Goal: Find specific page/section: Find specific page/section

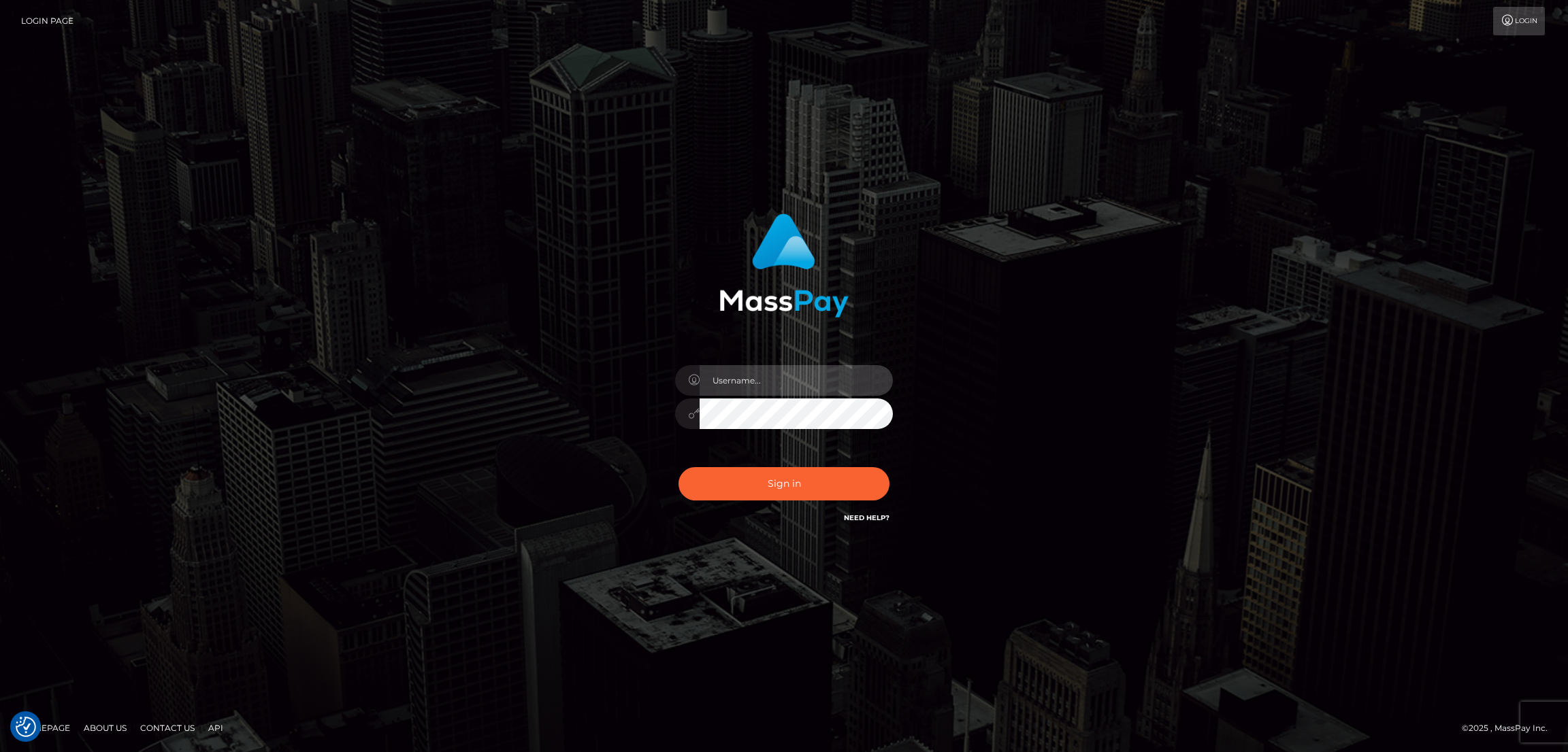
type input "nb.es"
click at [782, 483] on button "Sign in" at bounding box center [784, 484] width 211 height 33
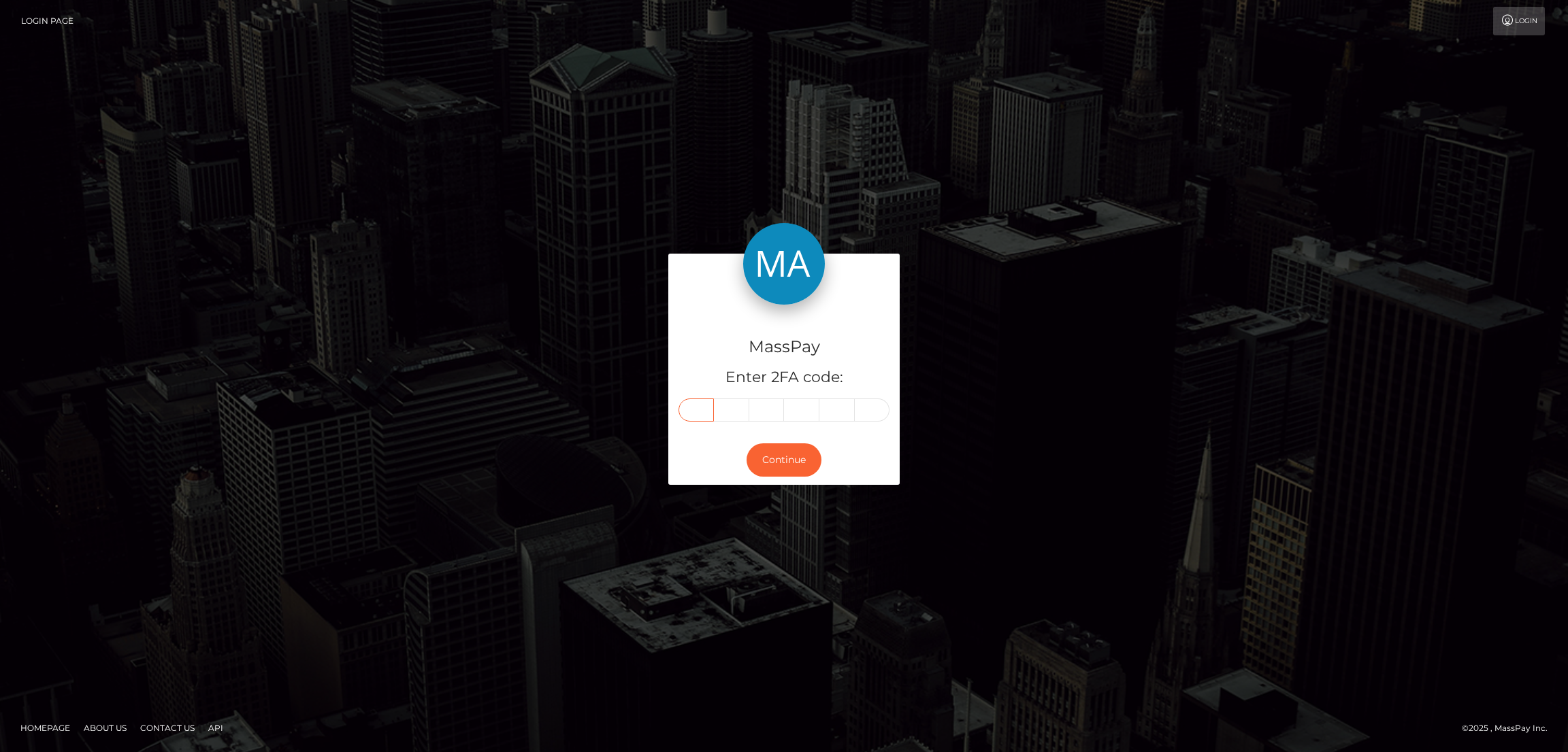
click at [687, 413] on input "text" at bounding box center [695, 411] width 35 height 23
paste input "5"
type input "5"
type input "1"
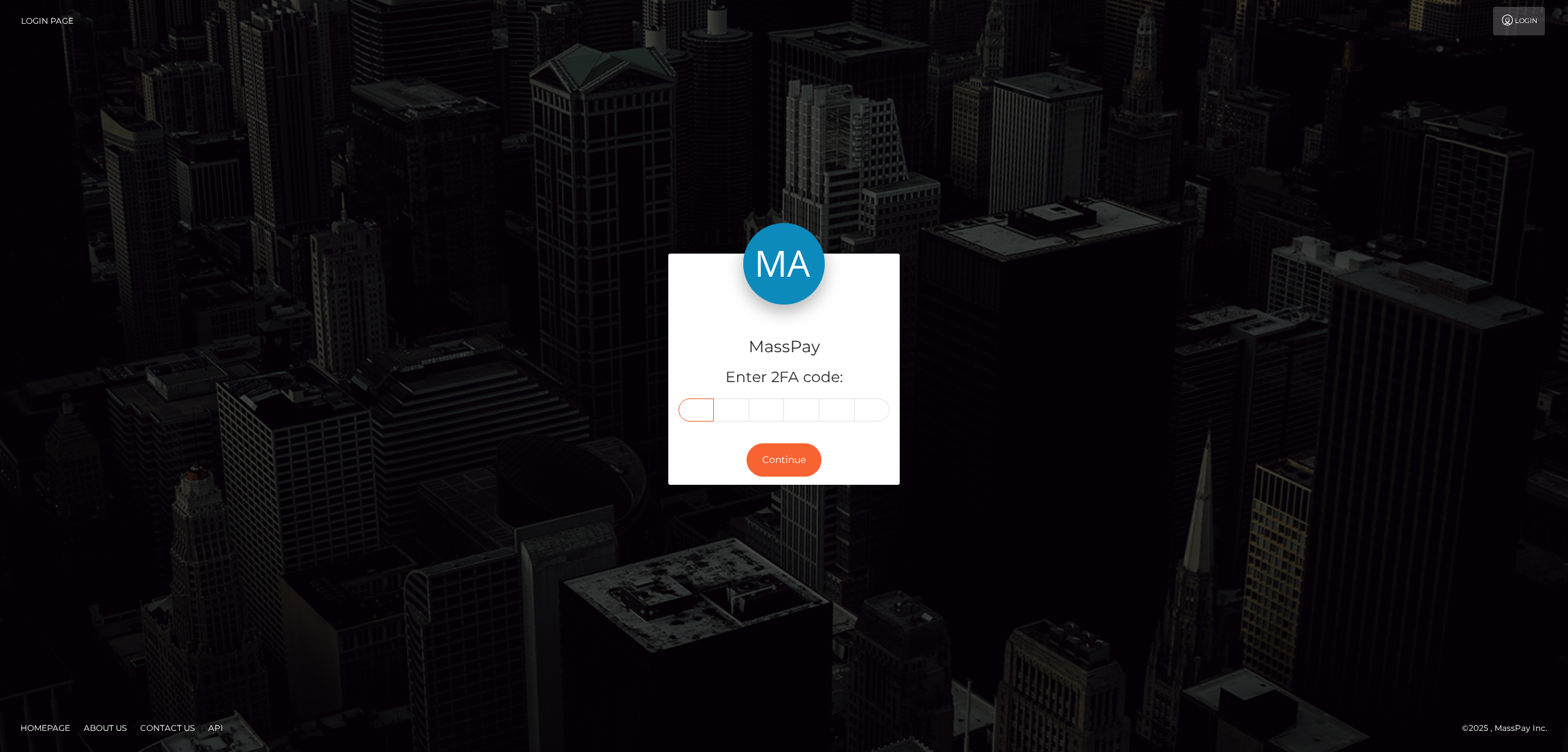
type input "1"
type input "5"
click at [784, 453] on button "Continue" at bounding box center [784, 461] width 75 height 33
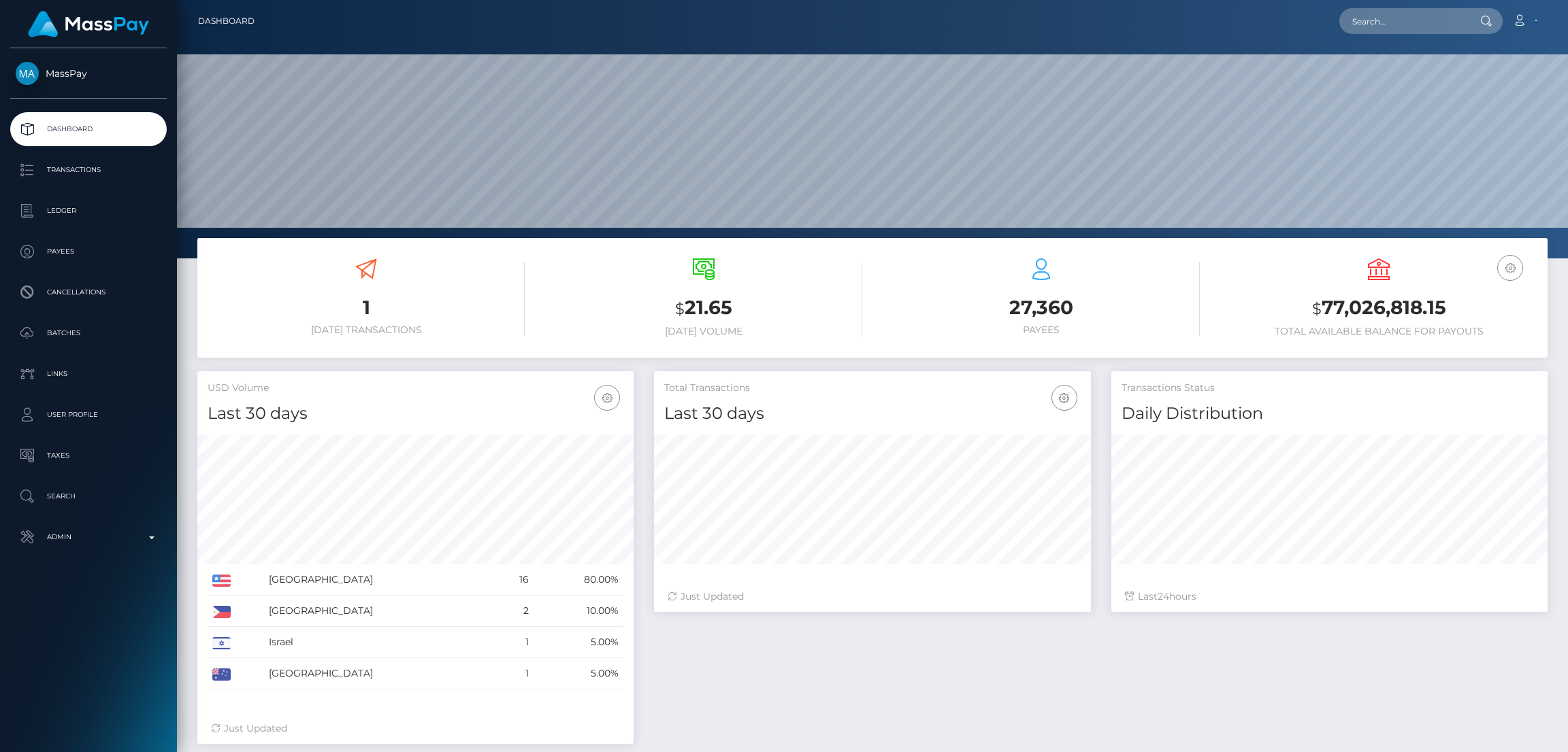
scroll to position [242, 436]
click at [1374, 16] on input "text" at bounding box center [1403, 21] width 128 height 25
paste input "jewelssalesstuff@gmail.com"
type input "jewelssalesstuff@gmail.com"
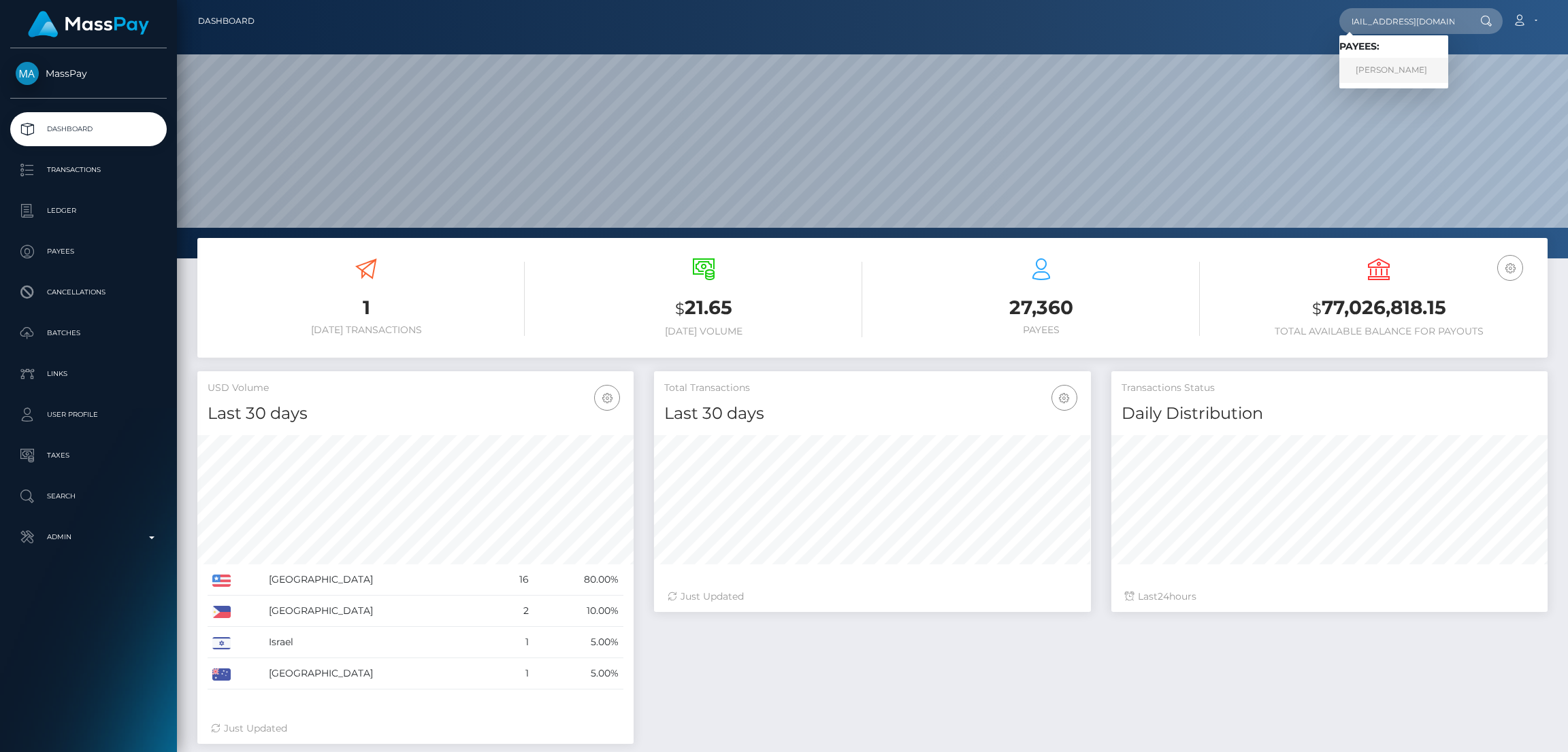
click at [1387, 70] on link "JULIE AILEEN VYBIRAL" at bounding box center [1393, 70] width 109 height 25
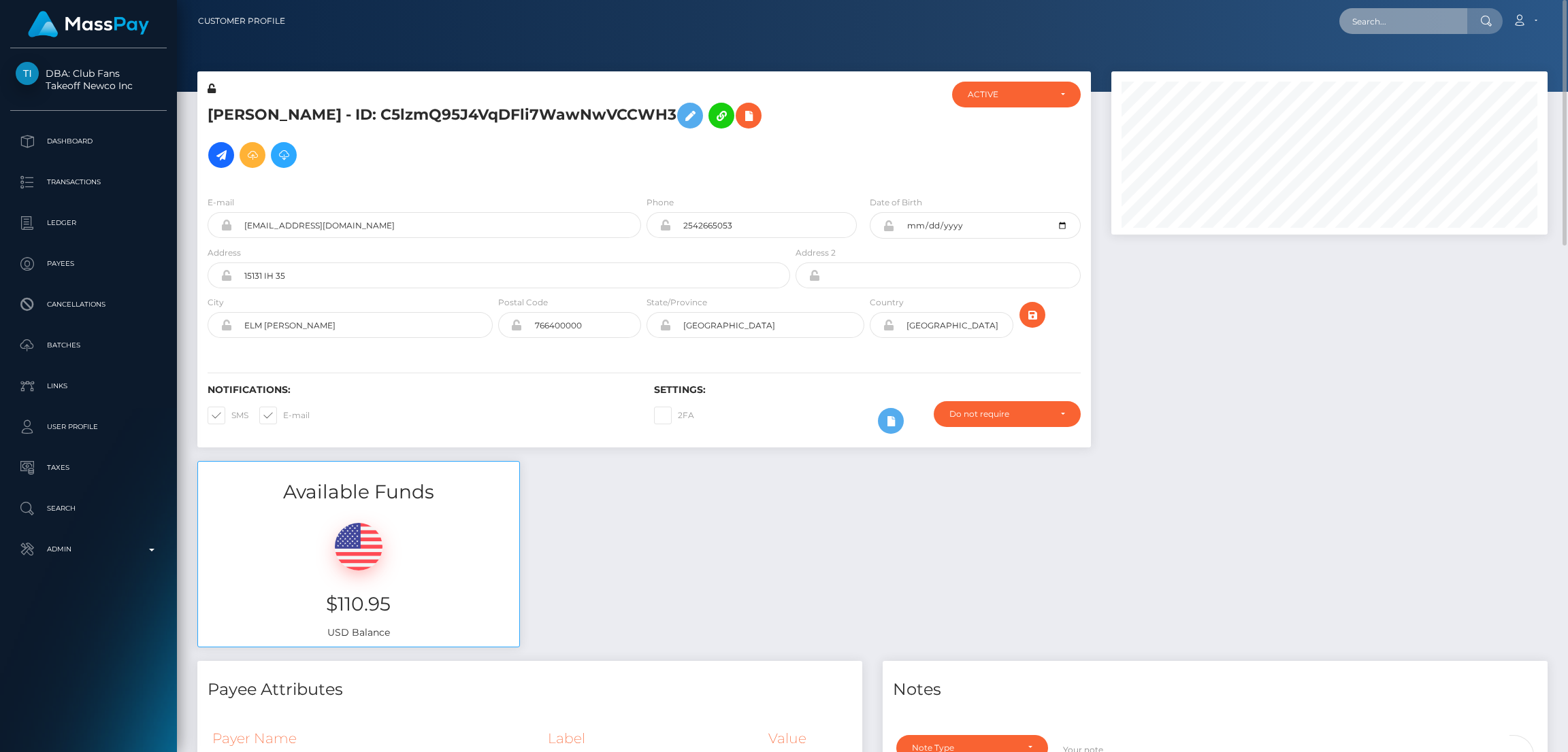
click at [1396, 15] on input "text" at bounding box center [1403, 21] width 128 height 25
paste input "[EMAIL_ADDRESS][DOMAIN_NAME]"
type input "vschuetz.mail@gmail.com"
click at [1405, 68] on link "Vanessa Schuetz" at bounding box center [1393, 70] width 109 height 25
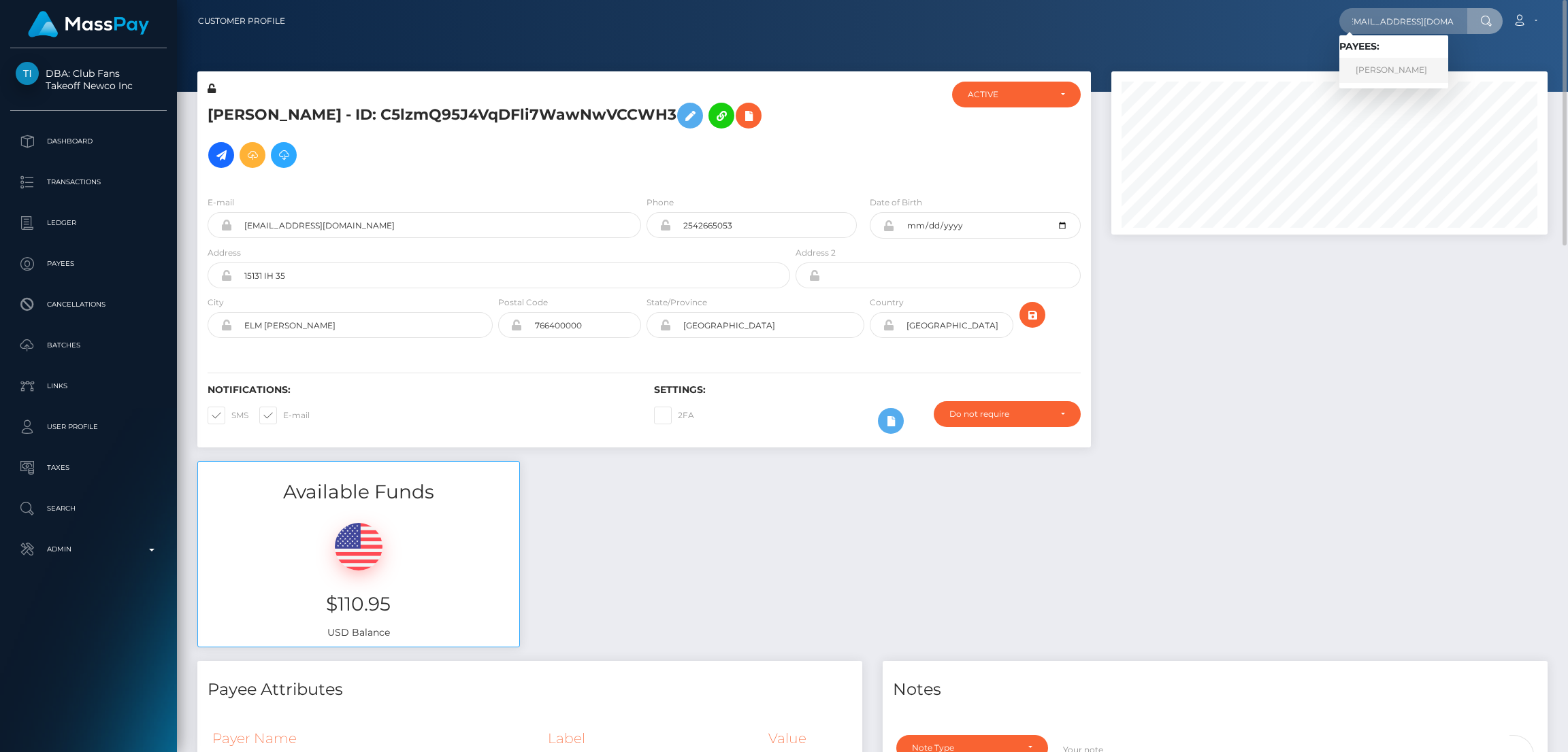
scroll to position [0, 0]
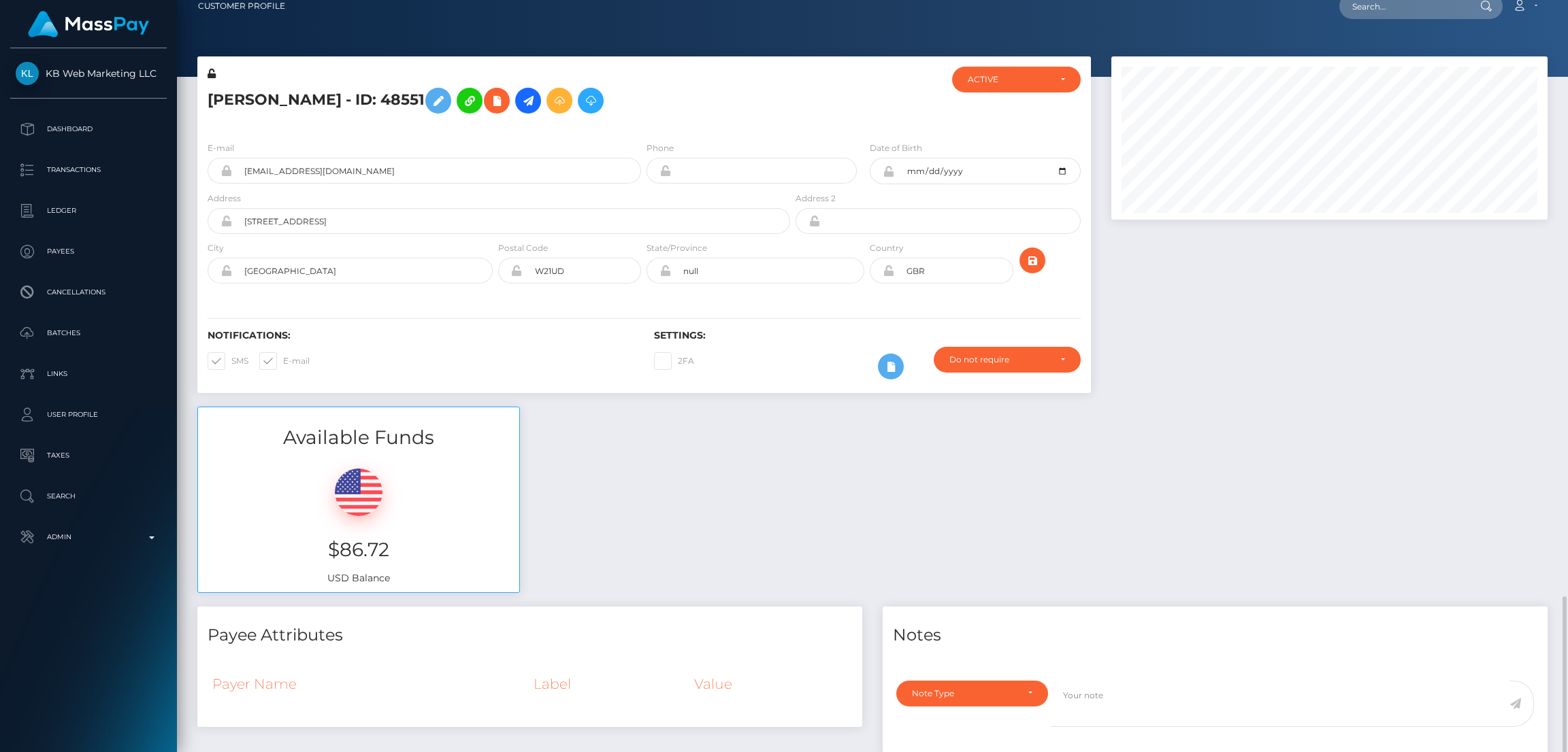
scroll to position [162, 436]
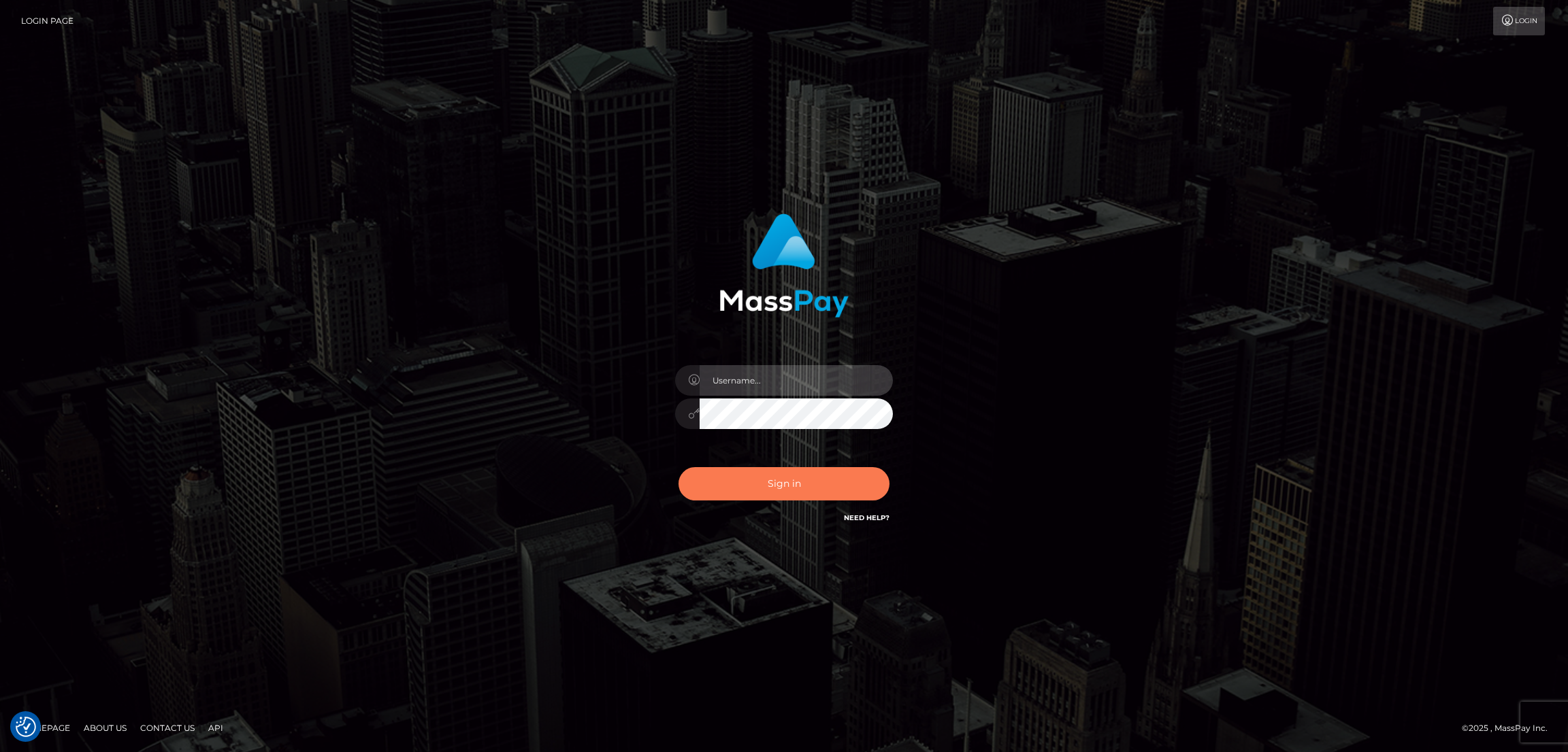
type input "nb.es"
click at [779, 486] on button "Sign in" at bounding box center [784, 484] width 211 height 33
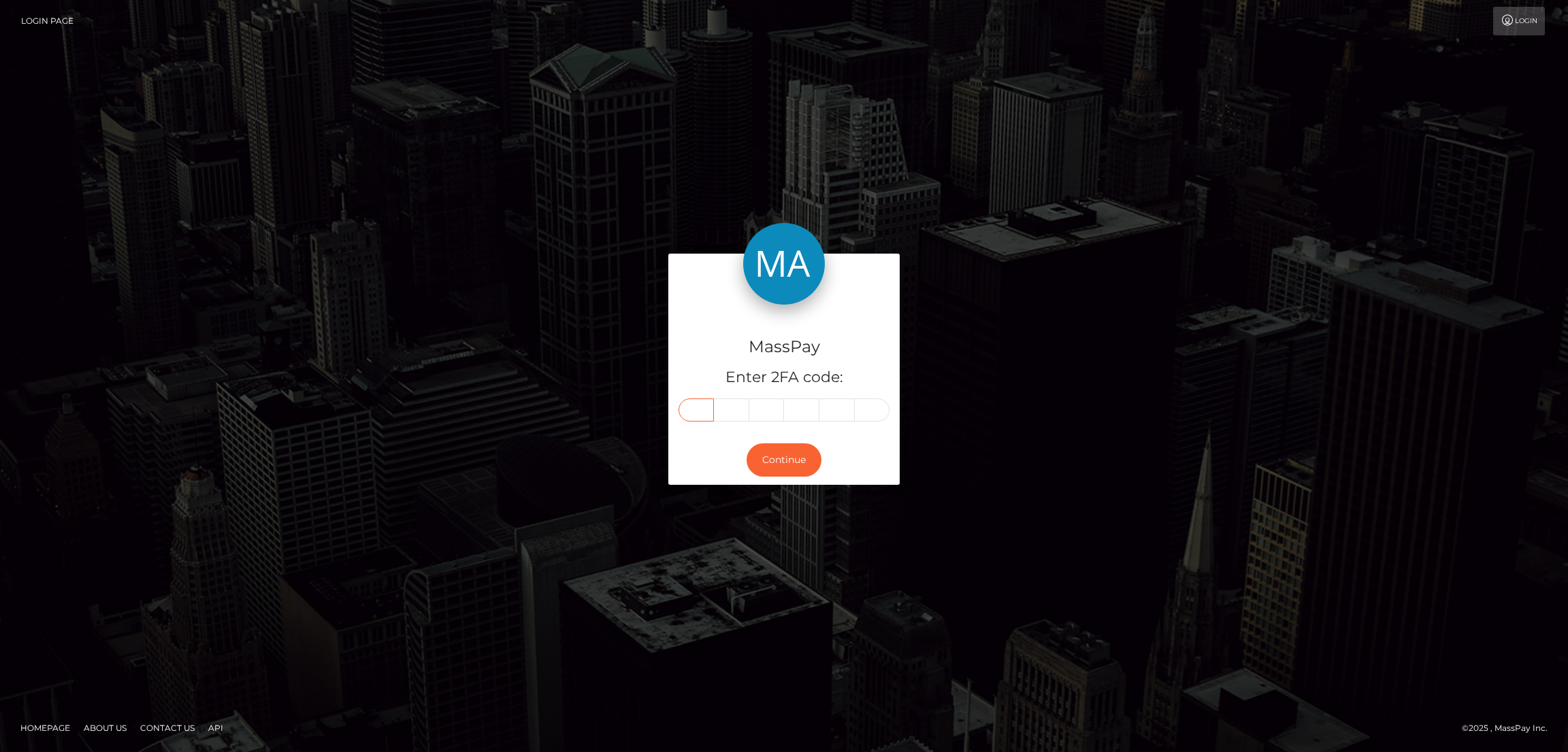
click at [708, 402] on input "text" at bounding box center [695, 411] width 35 height 23
paste input "5"
type input "5"
type input "2"
type input "7"
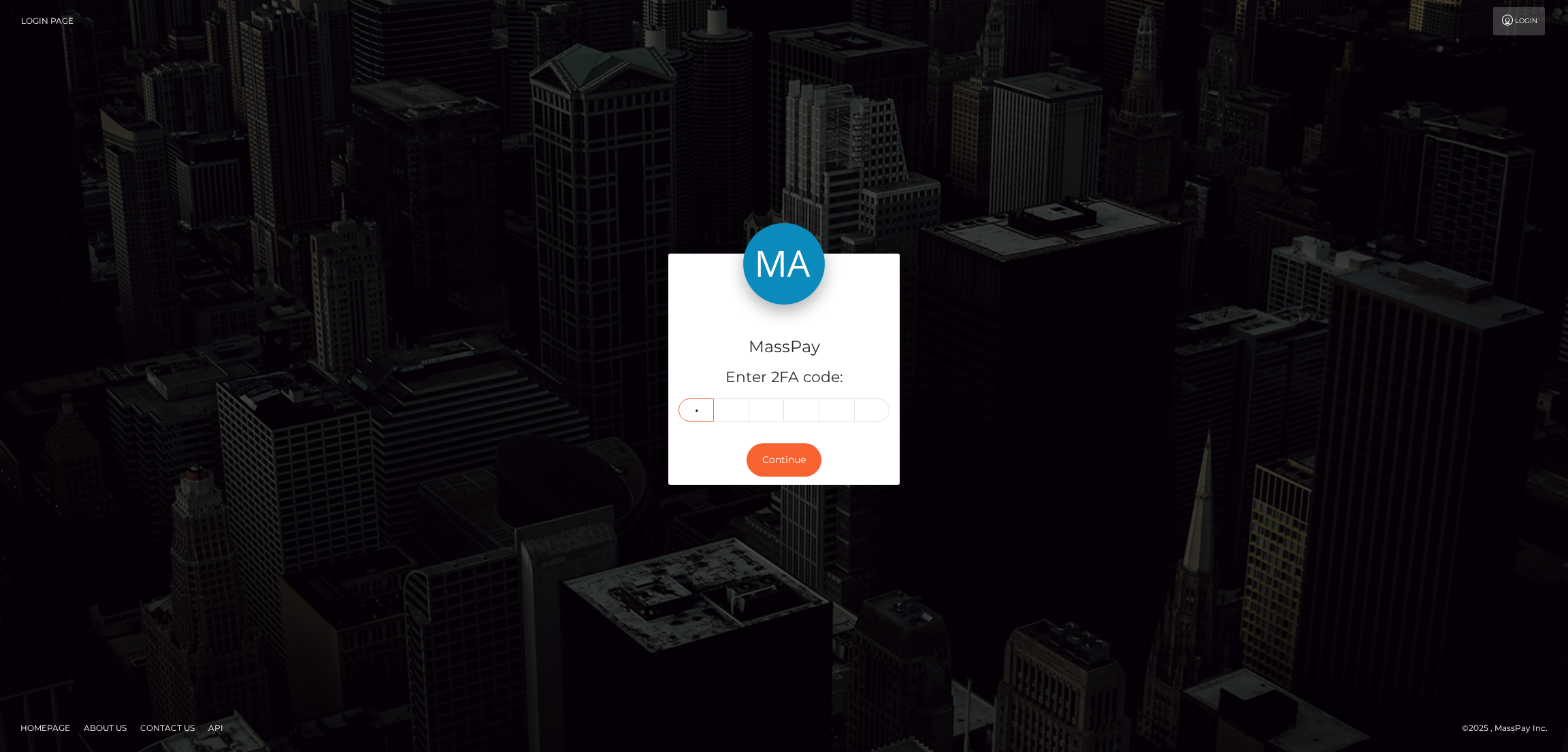
type input "3"
type input "2"
type input "9"
click at [790, 463] on button "Continue" at bounding box center [784, 461] width 75 height 33
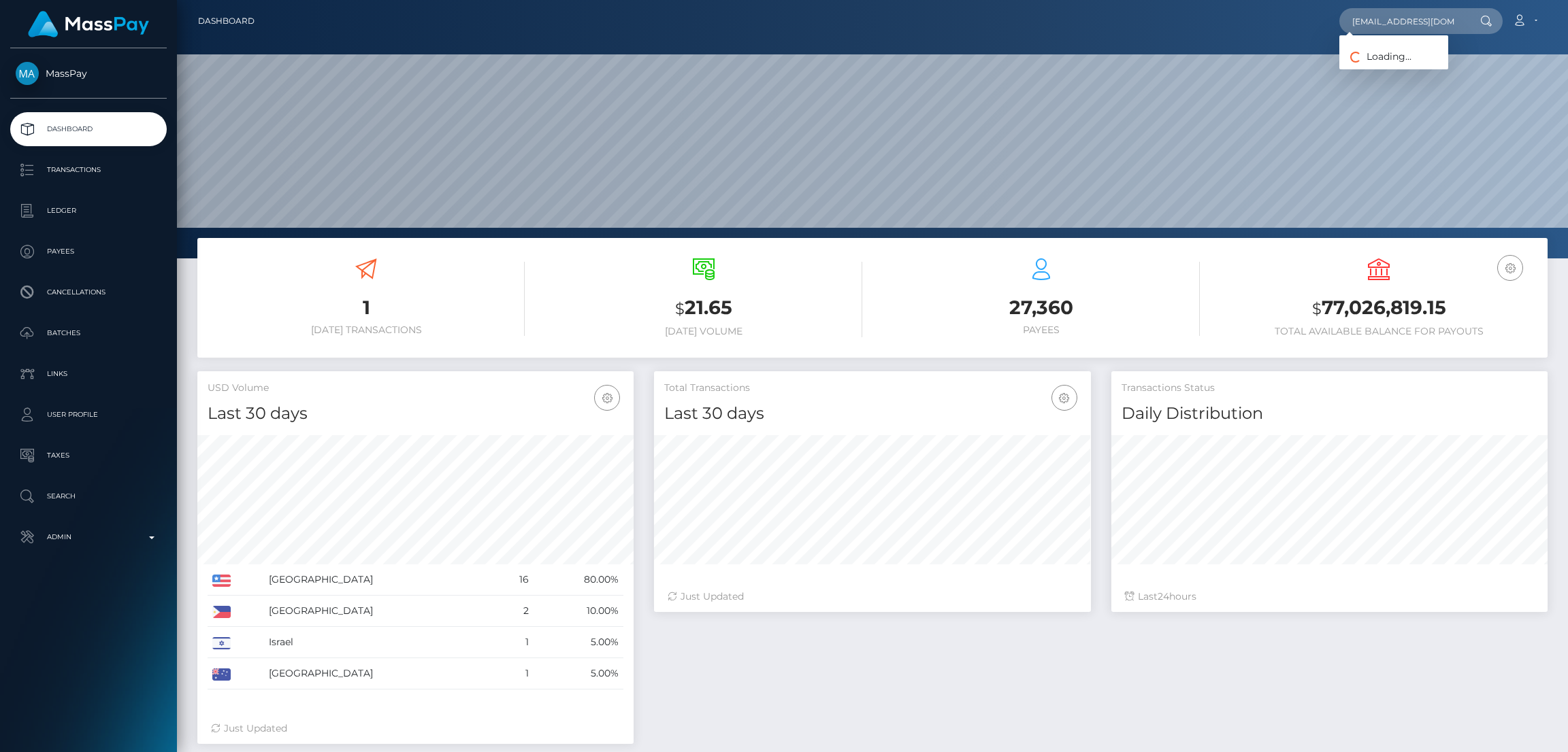
scroll to position [0, 7]
type input "[EMAIL_ADDRESS][DOMAIN_NAME]"
click at [1397, 66] on link "Vanessa Schuetz" at bounding box center [1393, 70] width 109 height 25
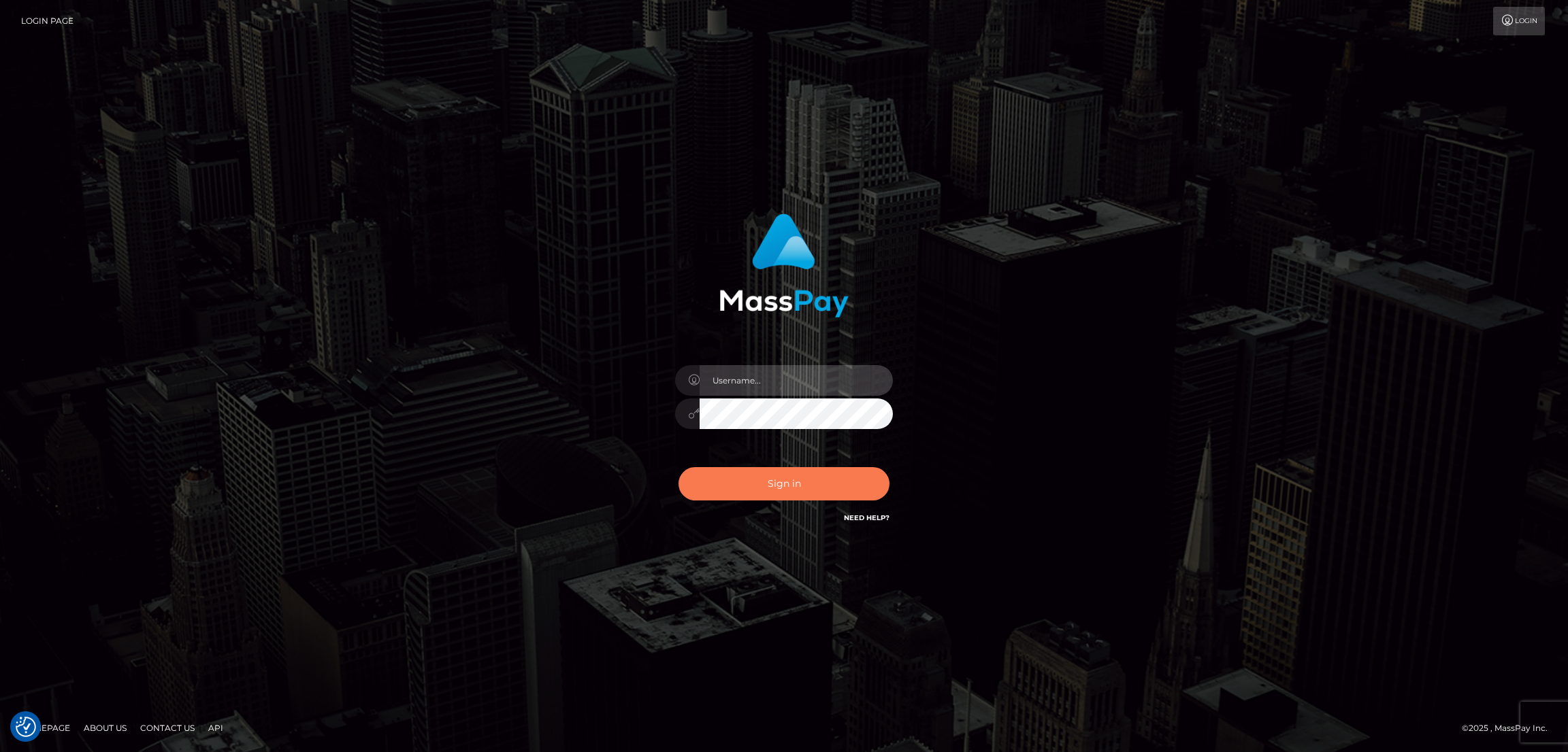
type input "[DOMAIN_NAME]"
click at [803, 479] on button "Sign in" at bounding box center [784, 484] width 211 height 33
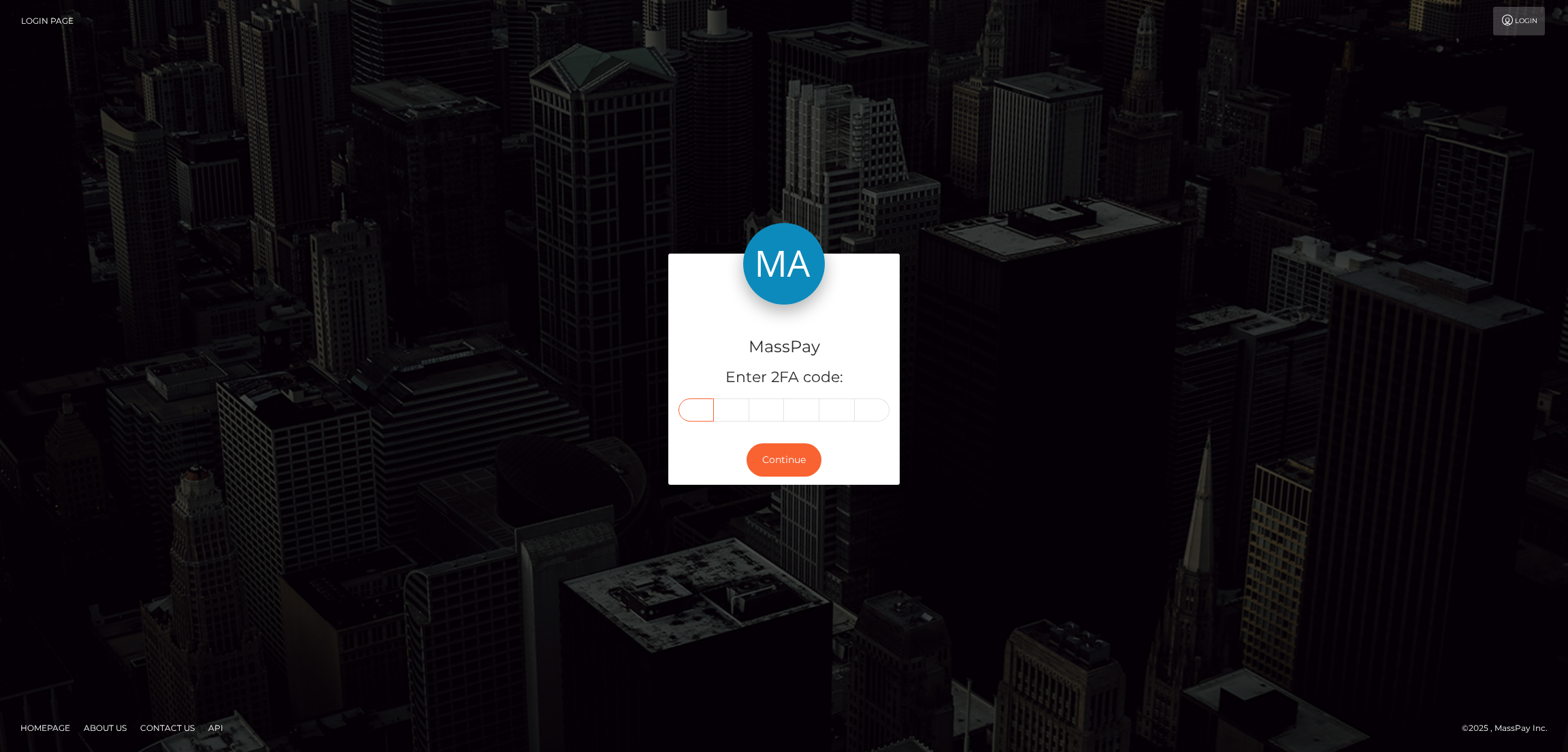
click at [699, 410] on input "text" at bounding box center [695, 411] width 35 height 23
paste input "0"
type input "0"
type input "3"
type input "8"
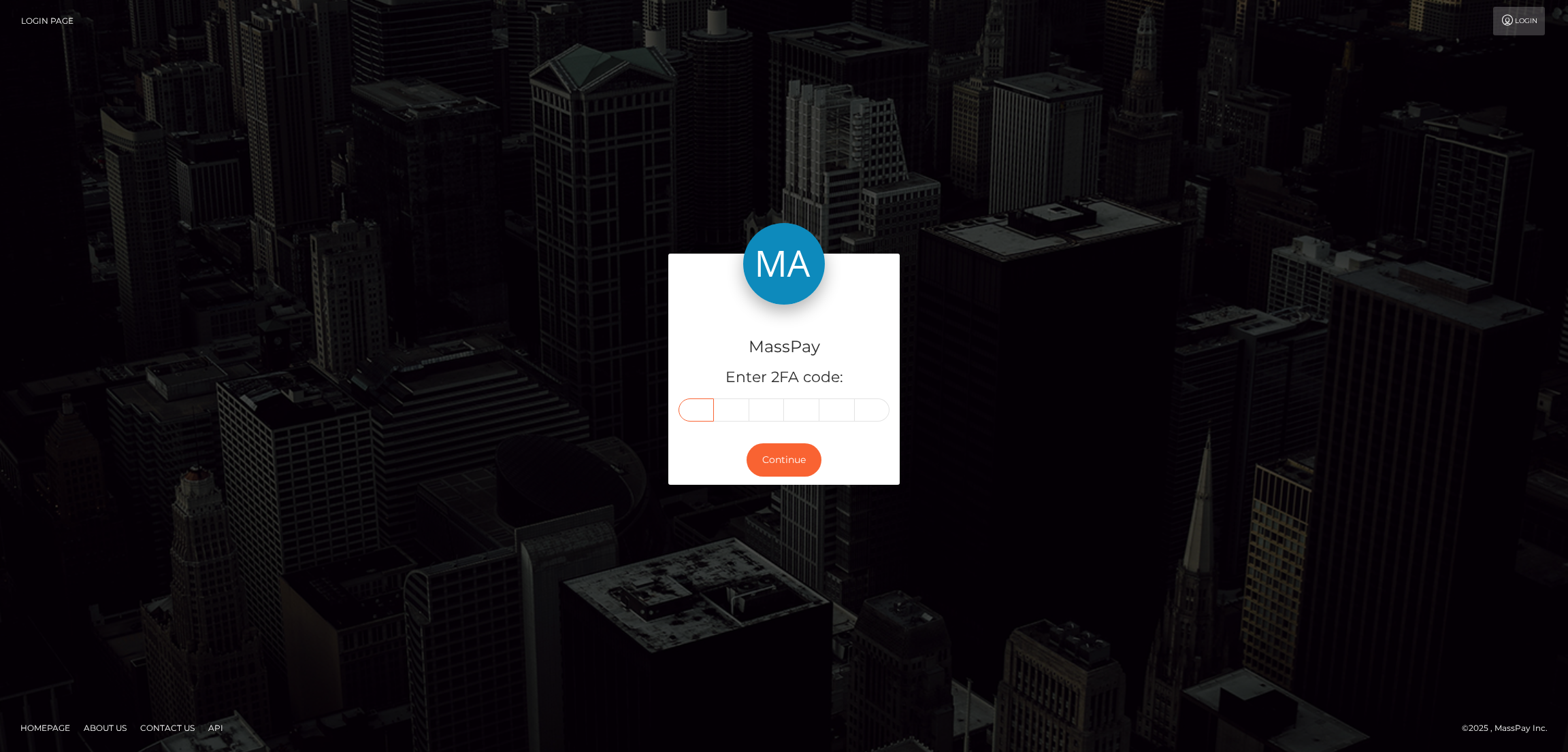
type input "4"
type input "0"
type input "5"
click at [791, 464] on button "Continue" at bounding box center [784, 461] width 75 height 33
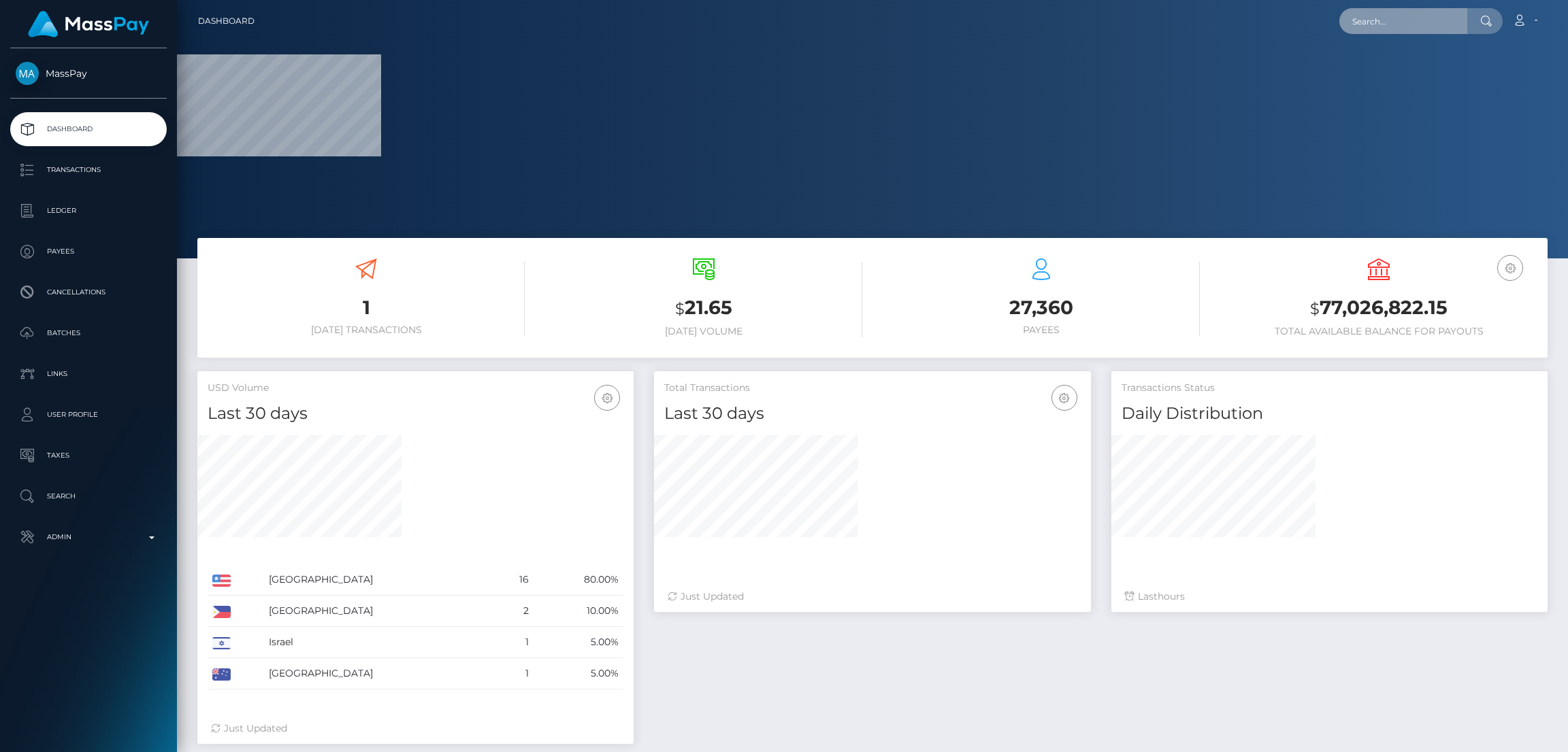
click at [1360, 24] on input "text" at bounding box center [1403, 21] width 128 height 25
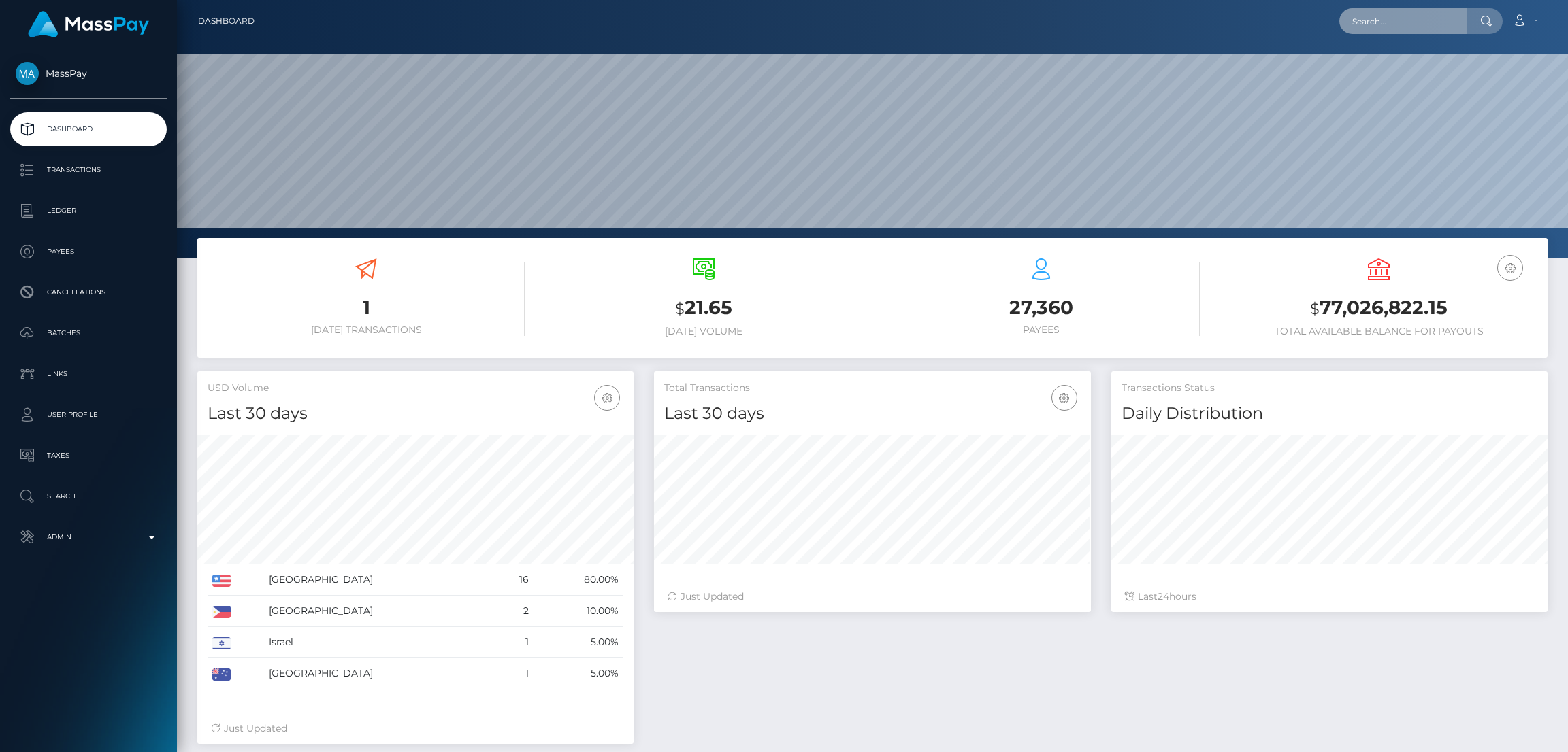
scroll to position [242, 436]
paste input "[PERSON_NAME][EMAIL_ADDRESS][PERSON_NAME][DOMAIN_NAME]"
type input "[PERSON_NAME][EMAIL_ADDRESS][PERSON_NAME][DOMAIN_NAME]"
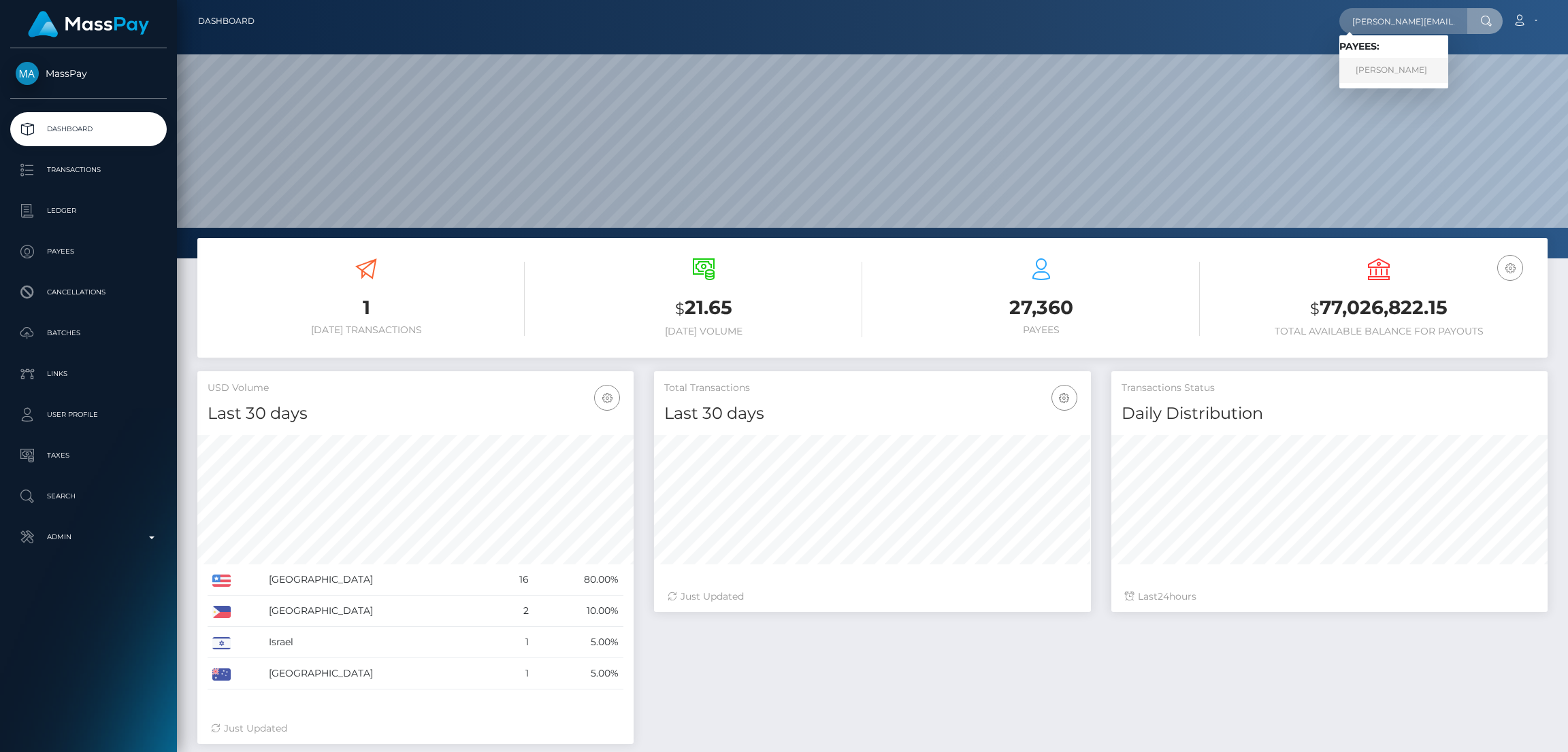
click at [1365, 72] on link "Dany Rocio Munoz Munoz" at bounding box center [1393, 70] width 109 height 25
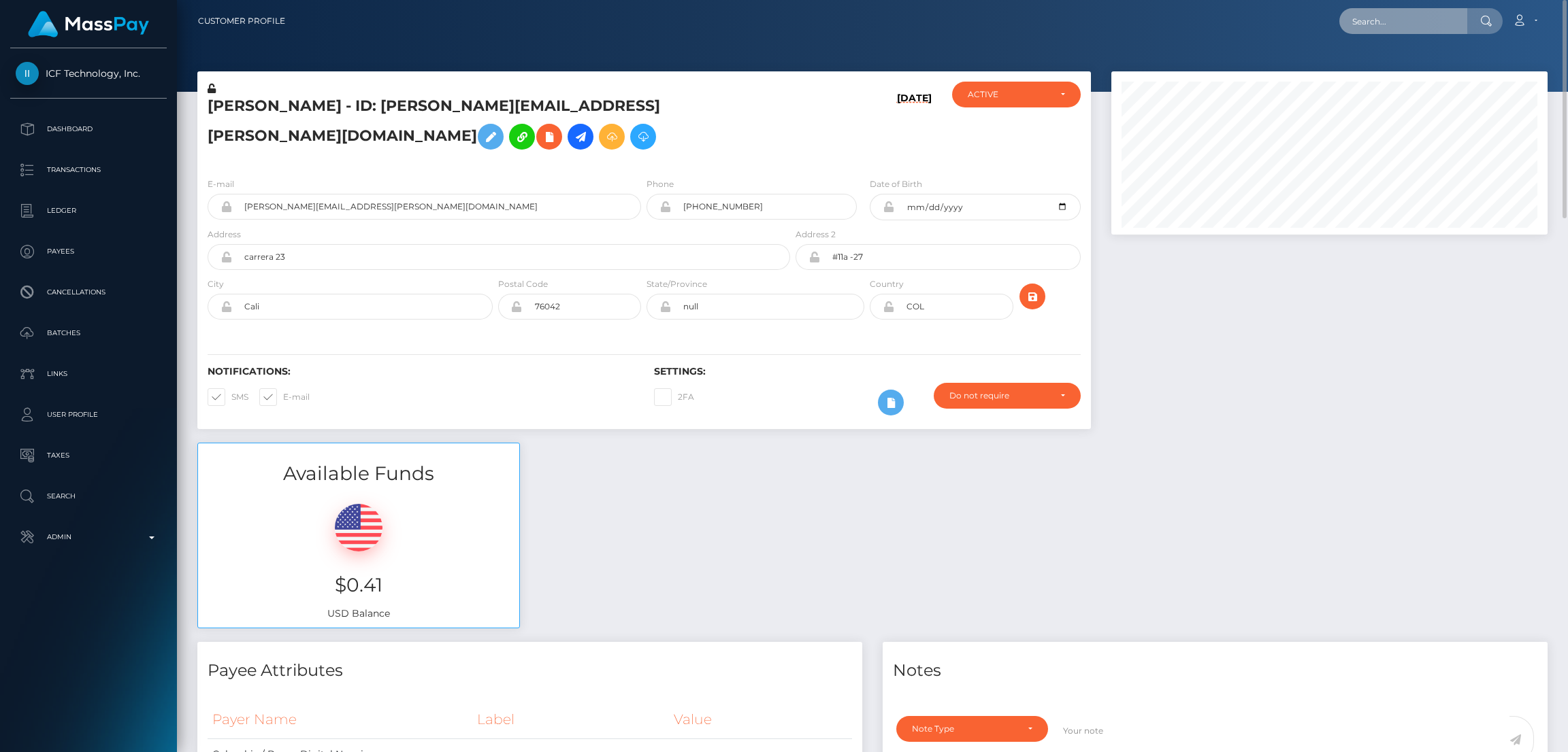
click at [1389, 18] on input "text" at bounding box center [1403, 21] width 128 height 25
paste input "[EMAIL_ADDRESS][DOMAIN_NAME]"
type input "[EMAIL_ADDRESS][DOMAIN_NAME]"
click at [1380, 74] on link "[PERSON_NAME]" at bounding box center [1393, 70] width 109 height 25
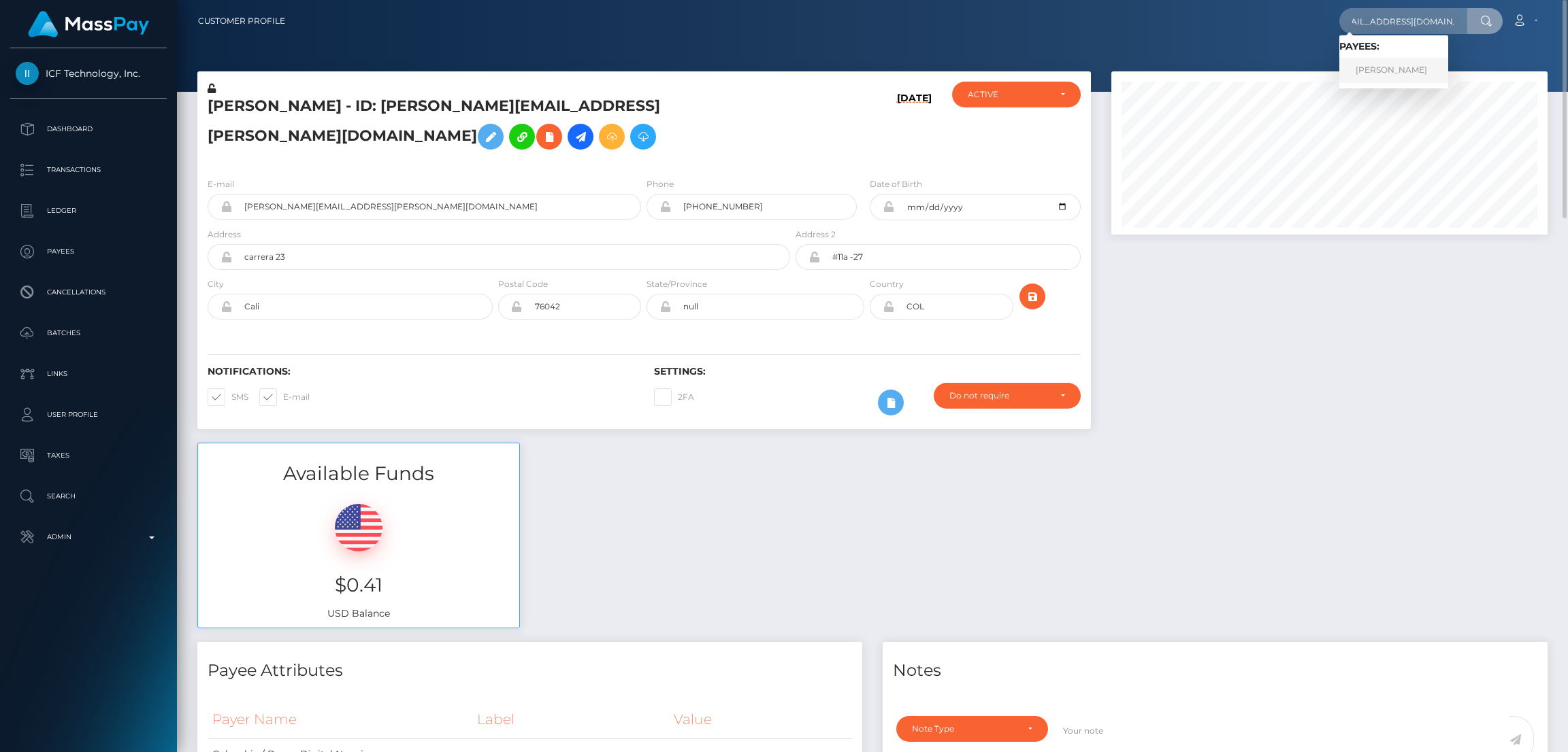
scroll to position [0, 0]
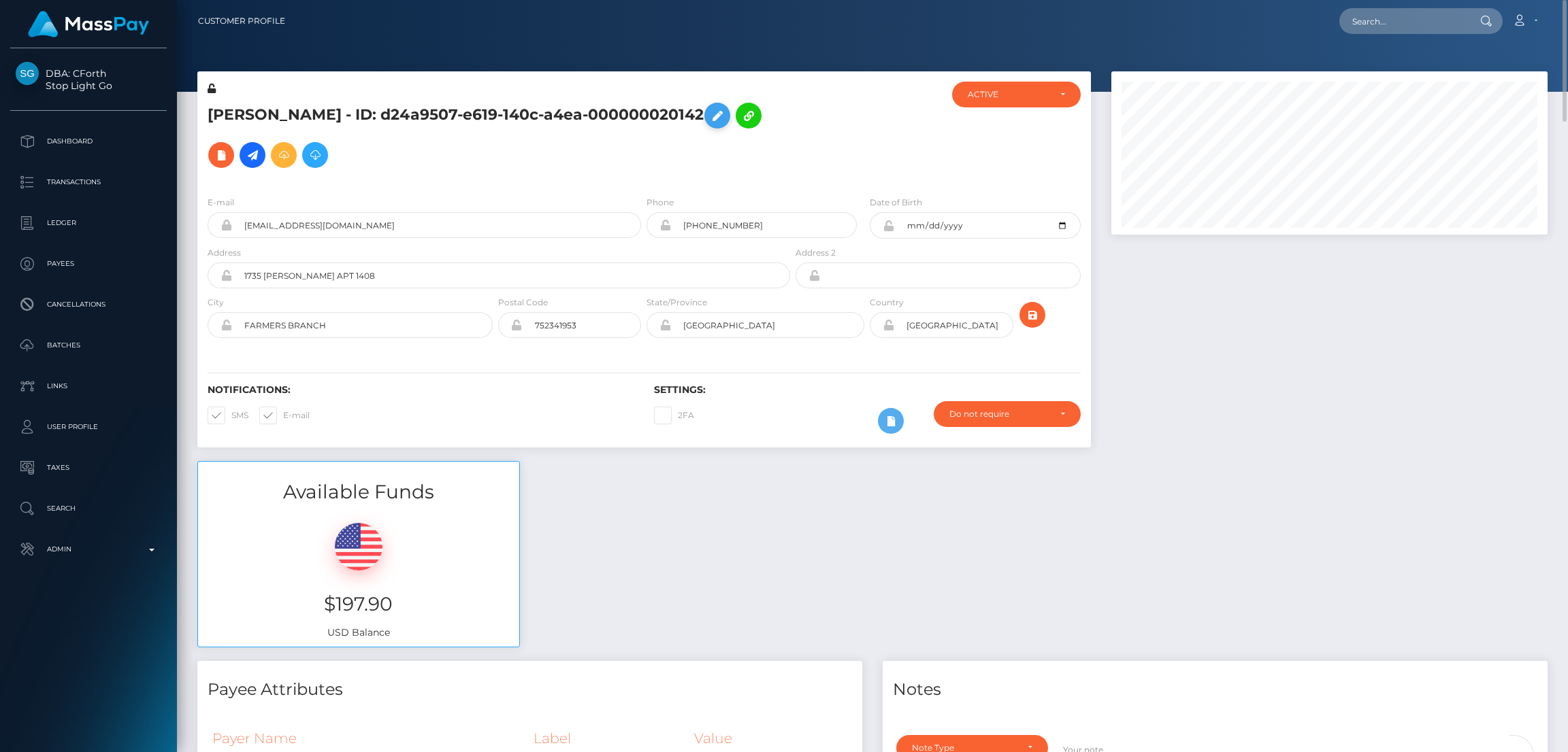
click at [709, 115] on icon at bounding box center [717, 115] width 17 height 17
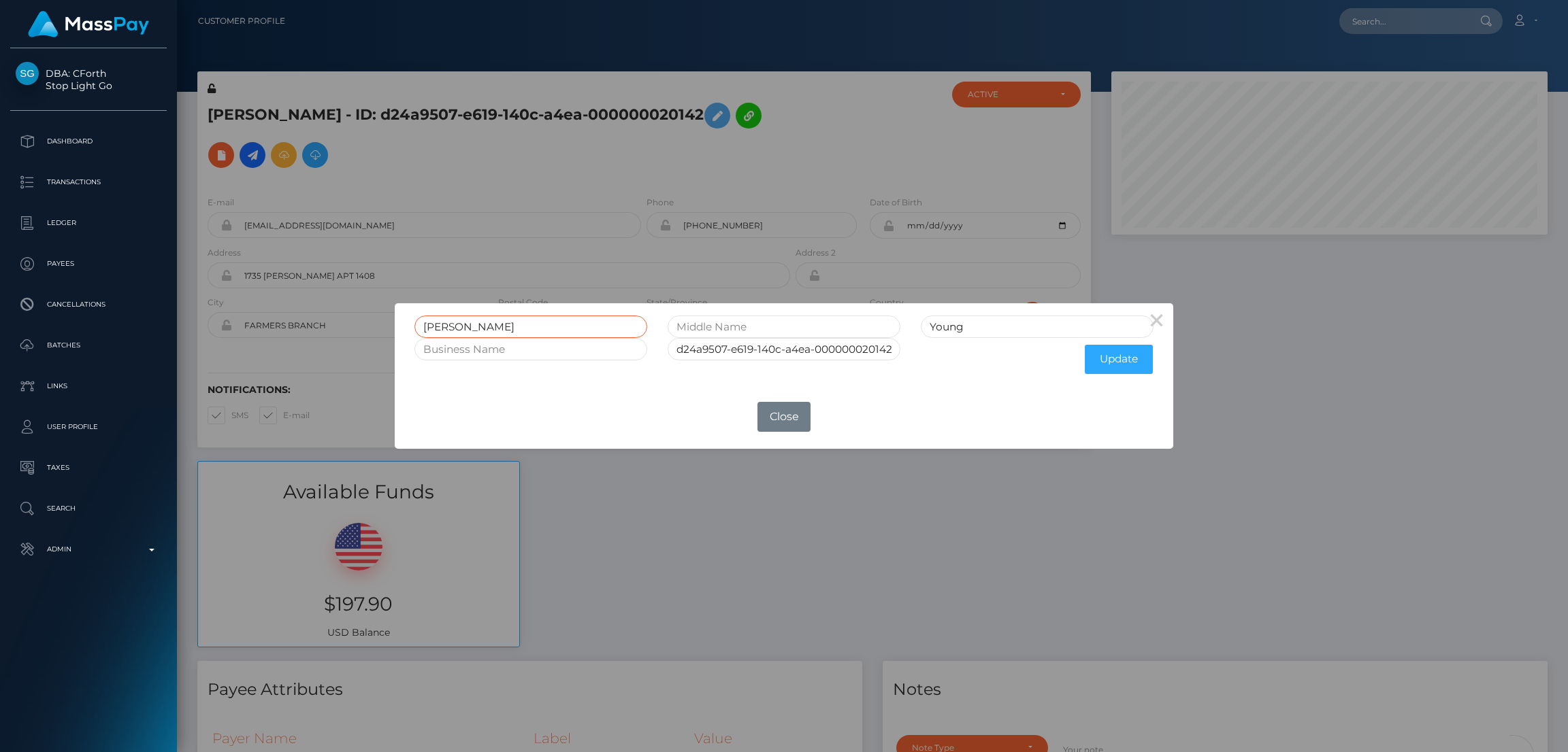
click at [450, 327] on input "Arlene" at bounding box center [531, 327] width 233 height 22
click at [451, 327] on input "Arlene" at bounding box center [531, 327] width 233 height 22
click at [774, 408] on button "Close" at bounding box center [784, 417] width 53 height 30
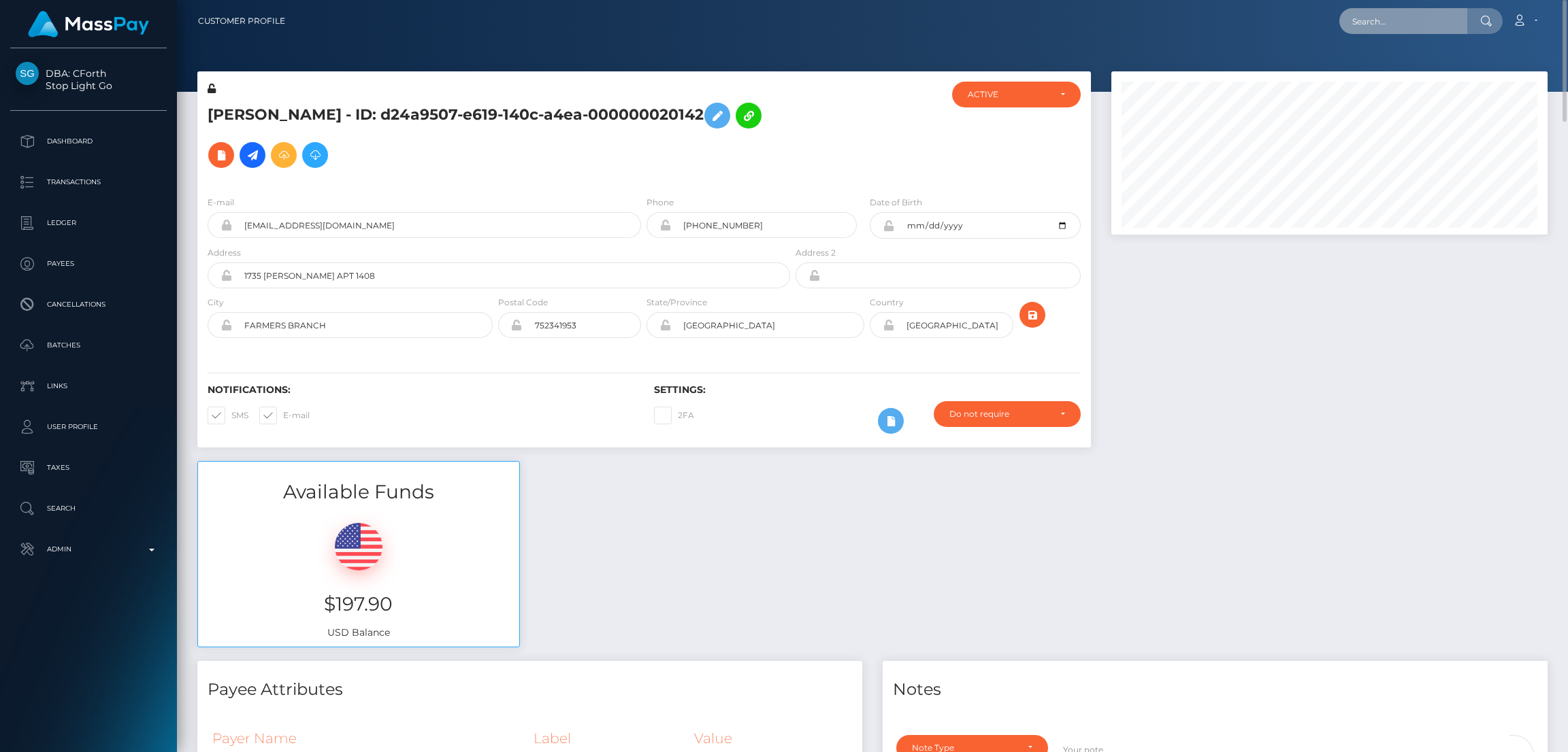
click at [1365, 32] on input "text" at bounding box center [1403, 21] width 128 height 25
paste input "[EMAIL_ADDRESS][DOMAIN_NAME]"
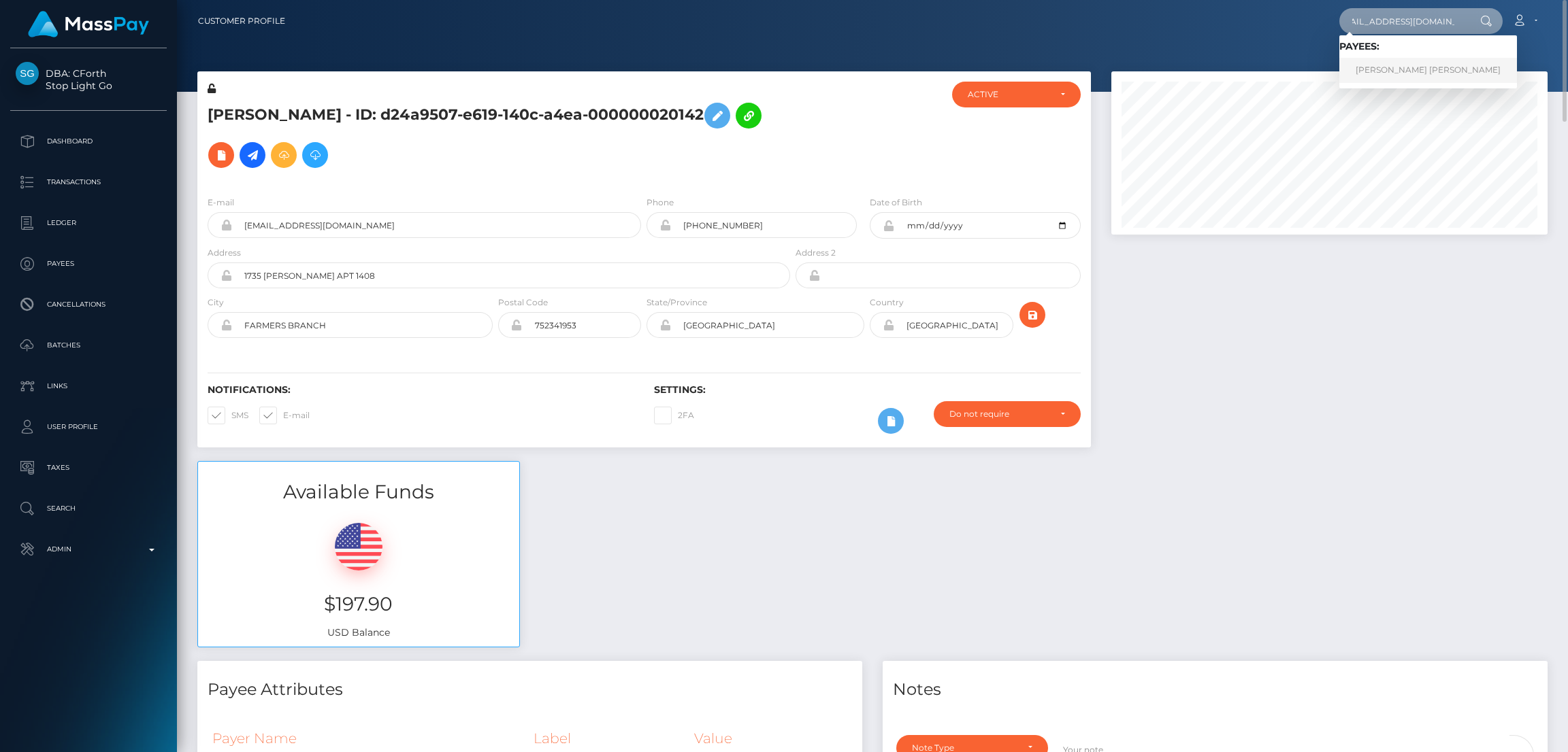
type input "2025abigaillewis@gmail.com"
click at [1361, 70] on link "ABIGAIL CLARA LEWIS" at bounding box center [1428, 70] width 178 height 25
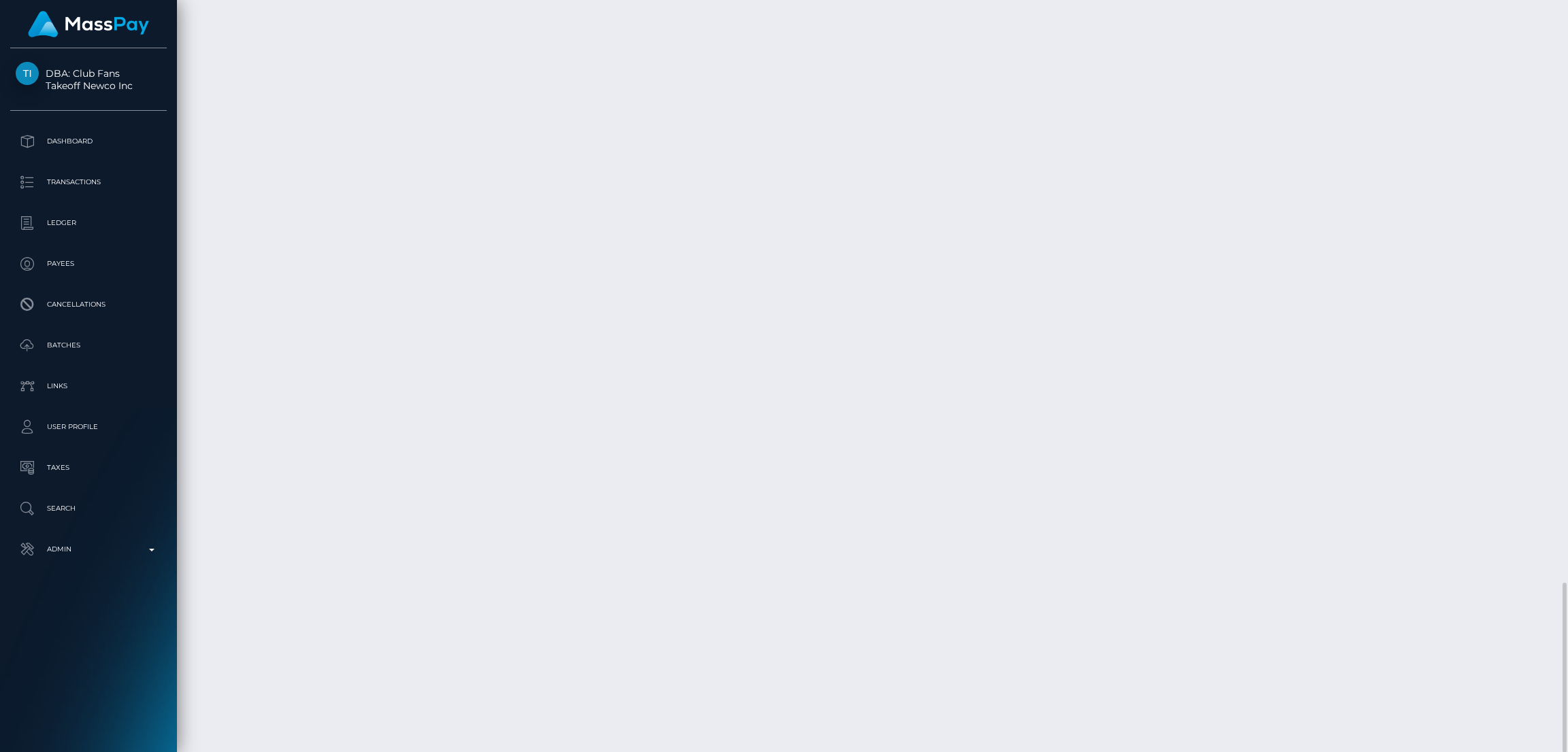
scroll to position [162, 436]
click at [1418, 564] on div "Force status update" at bounding box center [1433, 563] width 100 height 25
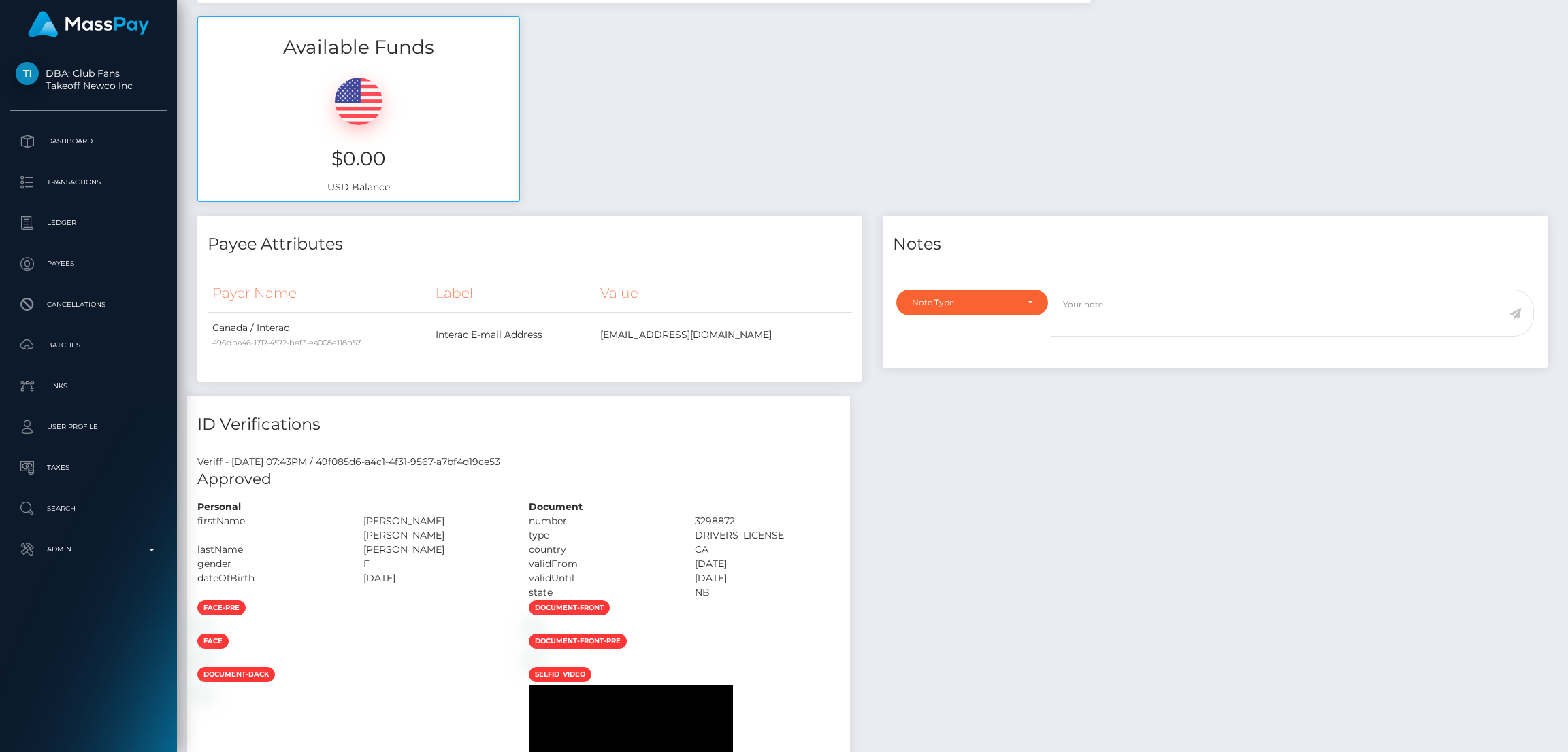
scroll to position [0, 0]
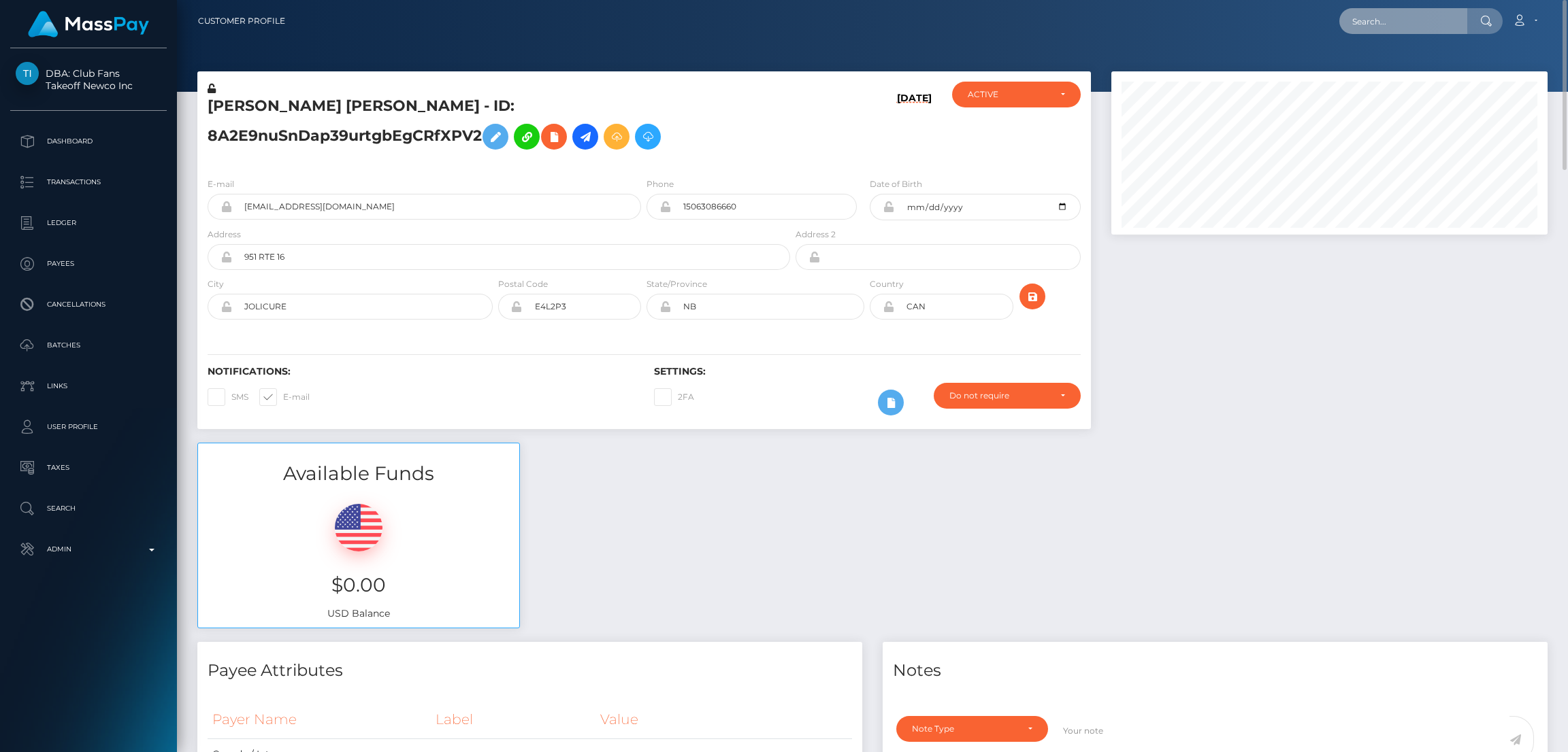
click at [1363, 24] on input "text" at bounding box center [1403, 21] width 128 height 25
paste input "heymarylin.10@icloud.com"
click at [1400, 25] on input "heymarylin.10@icloud.com" at bounding box center [1403, 21] width 128 height 25
paste input "marylinonly1998@gmail"
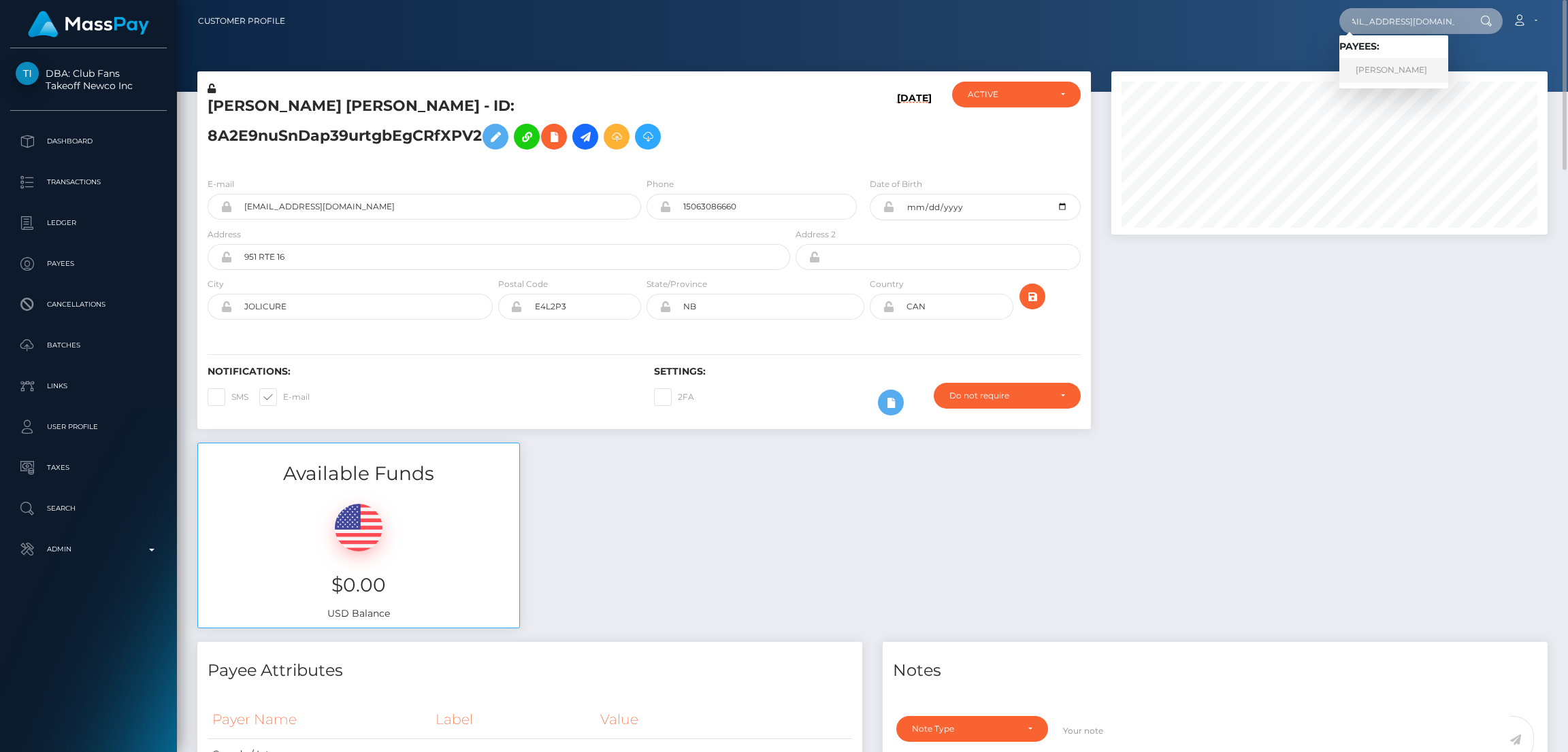
type input "marylinonly1998@gmail.com"
click at [1400, 75] on link "Mary lin xena Sarcon" at bounding box center [1393, 70] width 109 height 25
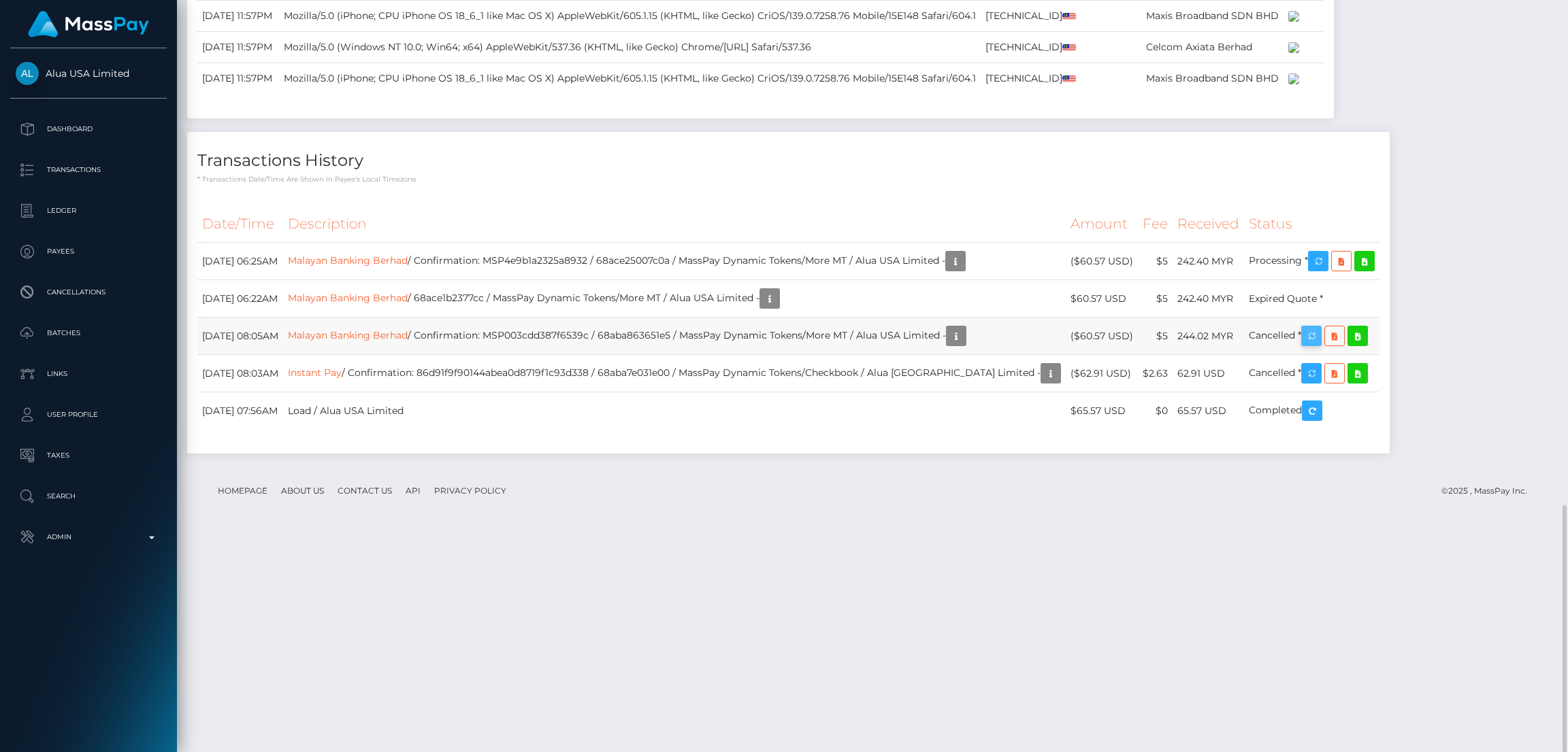
scroll to position [162, 436]
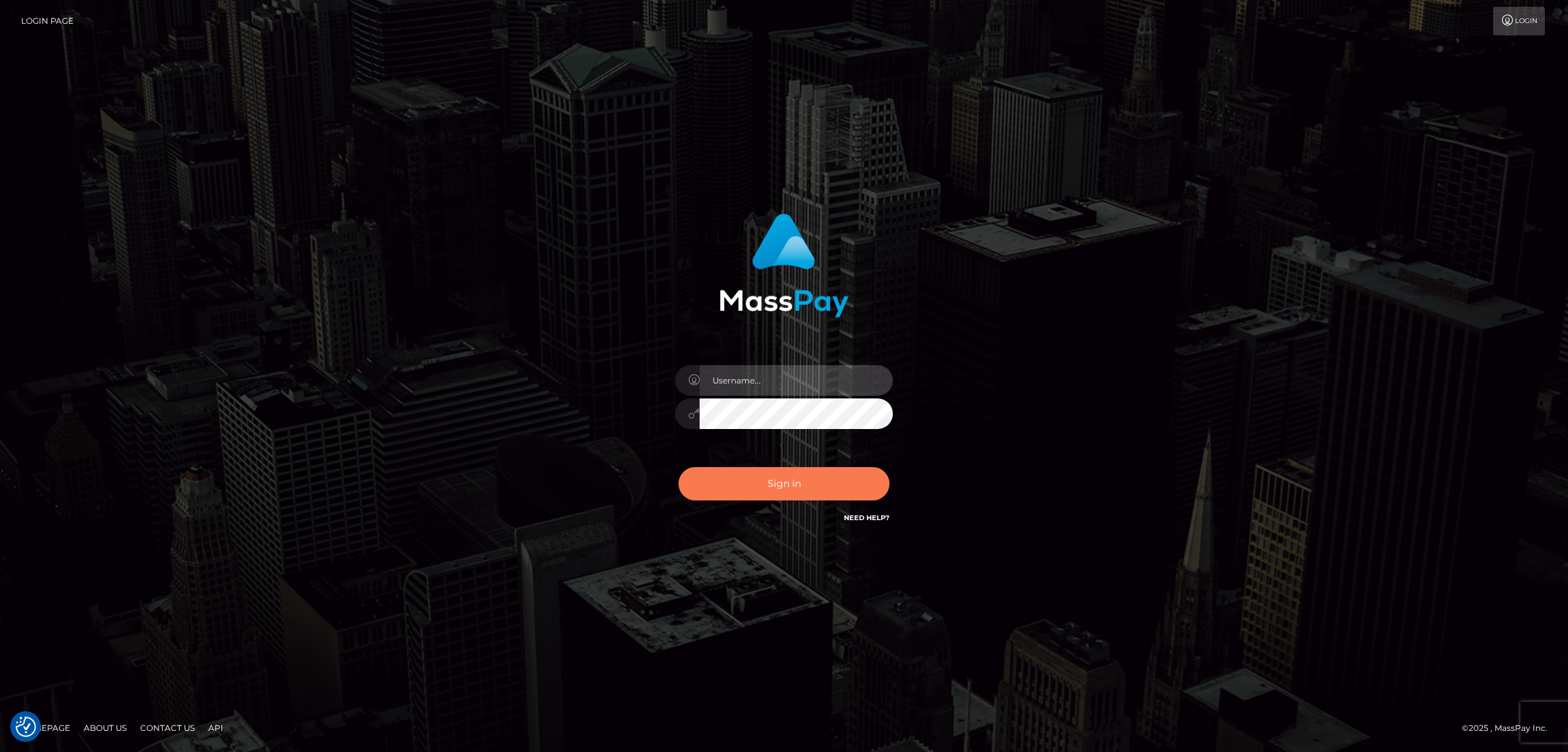
type input "[DOMAIN_NAME]"
click at [822, 481] on button "Sign in" at bounding box center [784, 484] width 211 height 33
type input "nb.es"
click at [791, 474] on button "Sign in" at bounding box center [784, 484] width 211 height 33
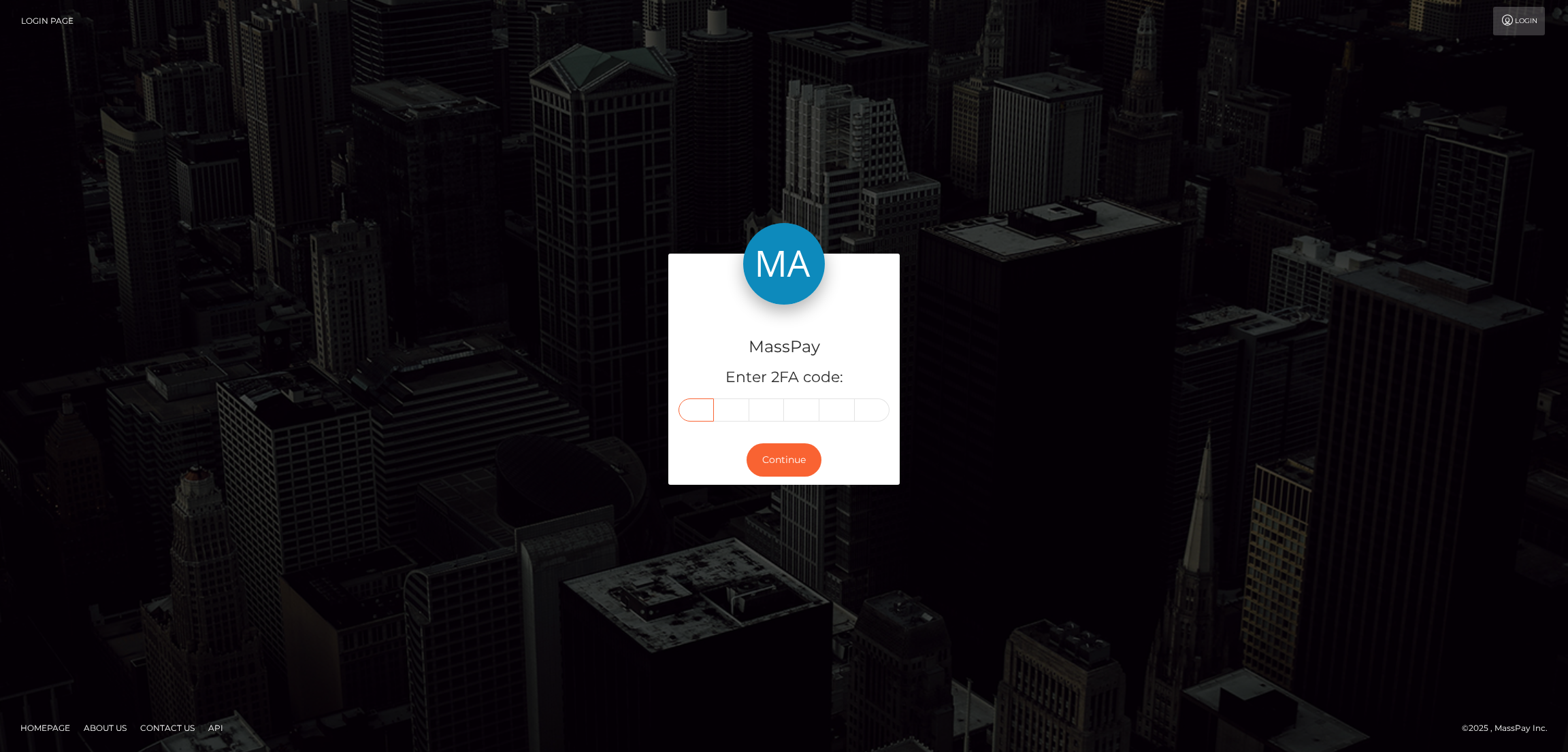
click at [703, 400] on input "text" at bounding box center [695, 411] width 35 height 23
paste input "9"
type input "9"
type input "8"
type input "2"
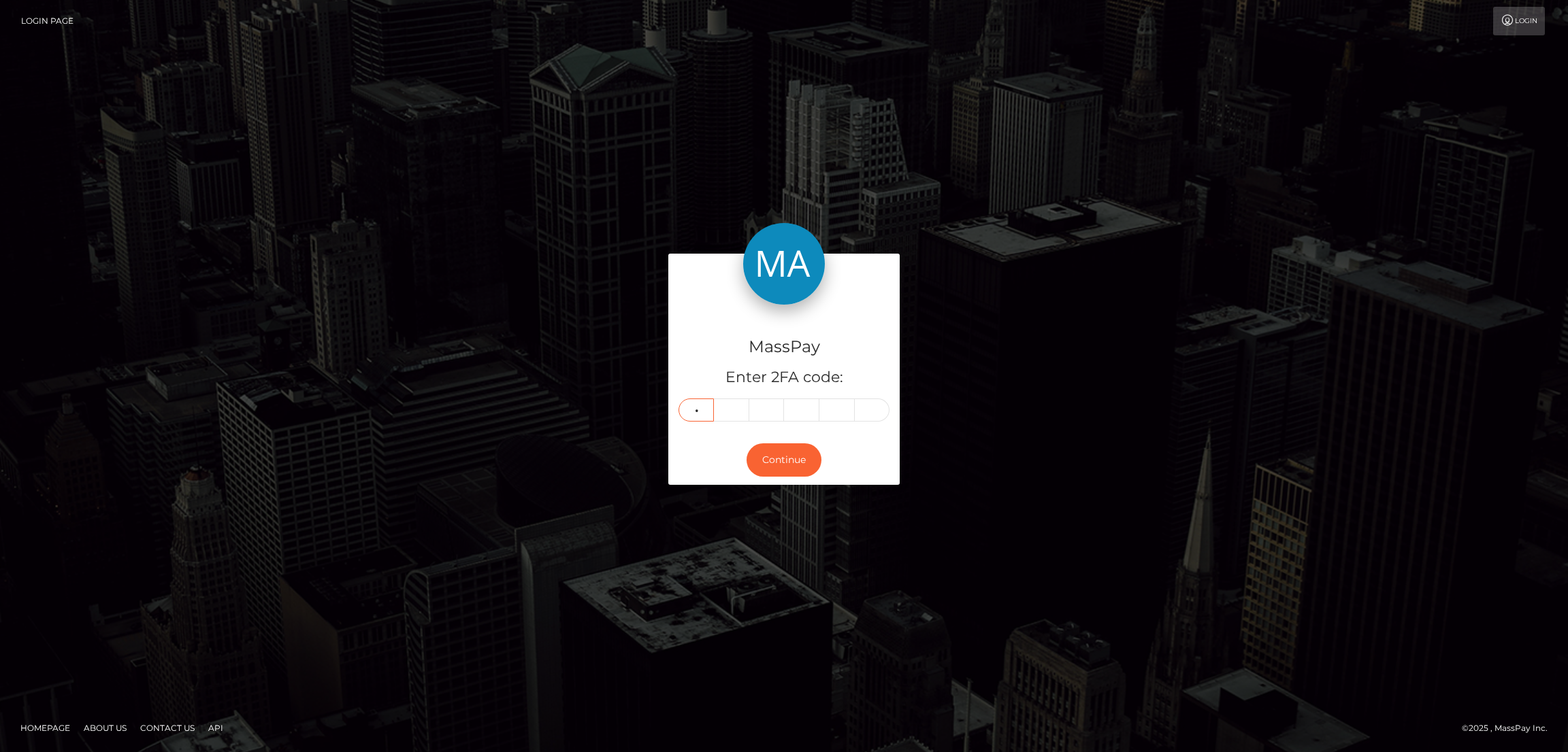
type input "3"
type input "2"
type input "9"
click at [789, 462] on button "Continue" at bounding box center [784, 461] width 75 height 33
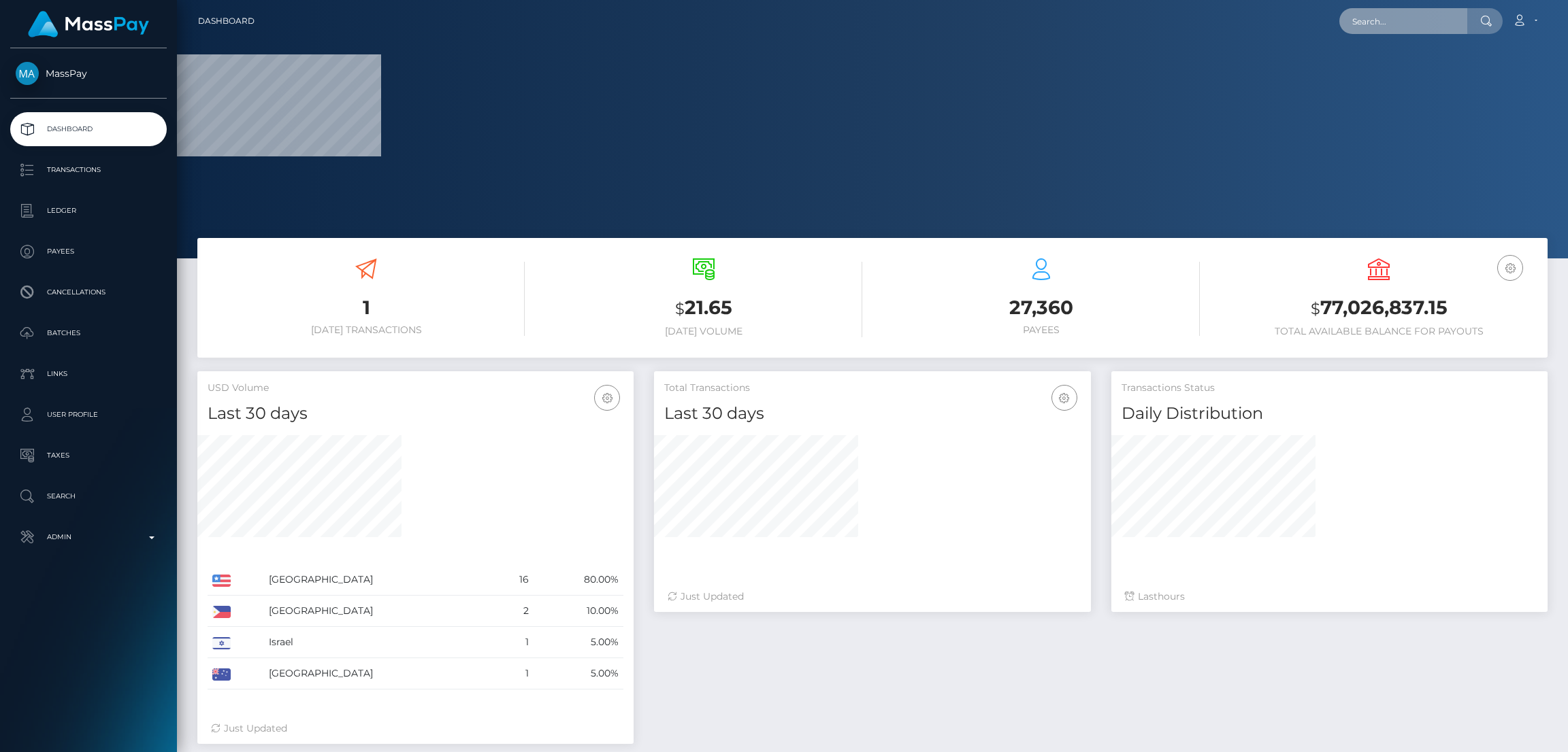
click at [1376, 17] on input "text" at bounding box center [1403, 21] width 128 height 25
paste input "982329"
type input "982329"
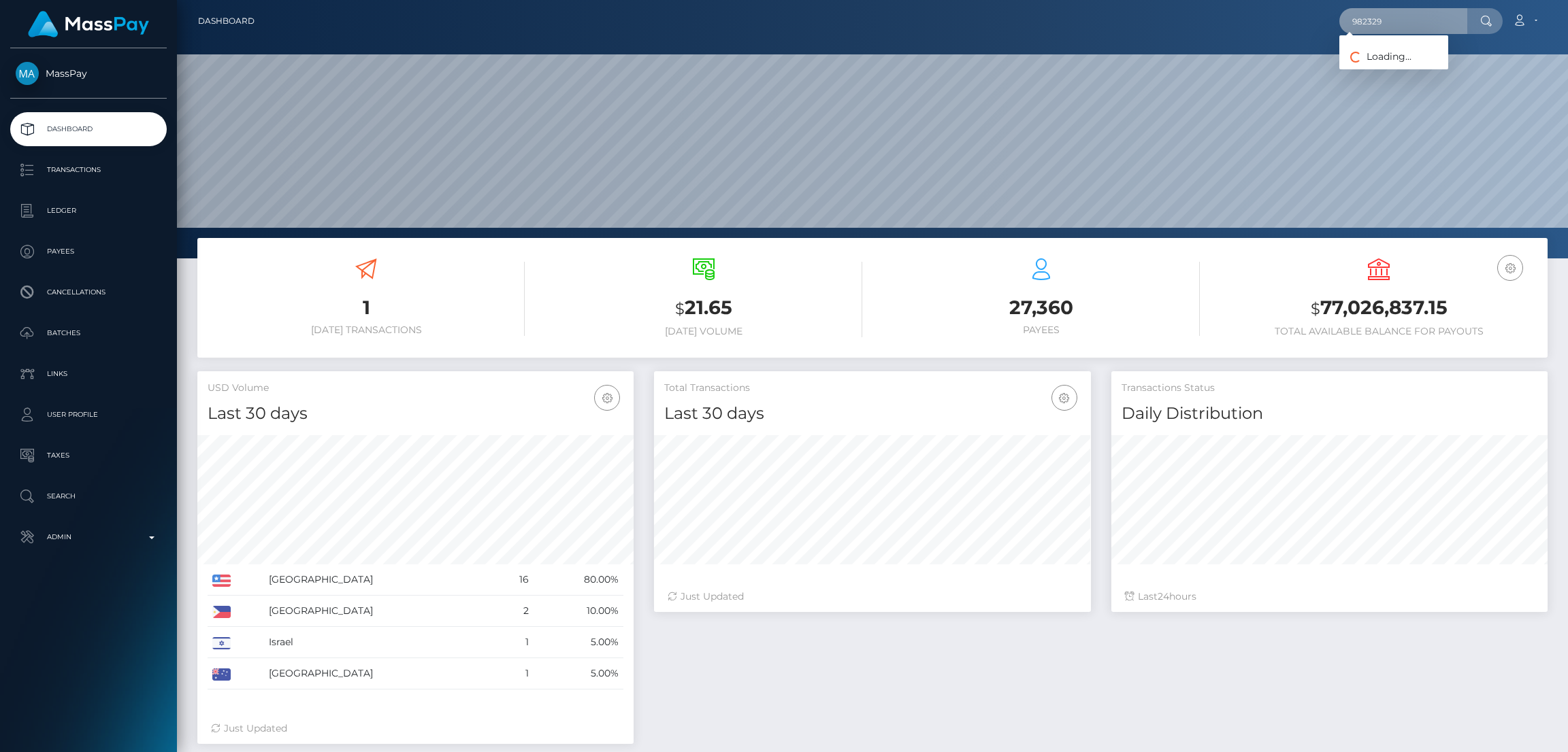
scroll to position [242, 436]
paste input "[EMAIL_ADDRESS][DOMAIN_NAME]"
type input "[EMAIL_ADDRESS][DOMAIN_NAME]"
click at [1394, 70] on link "Arlene Young" at bounding box center [1393, 70] width 109 height 25
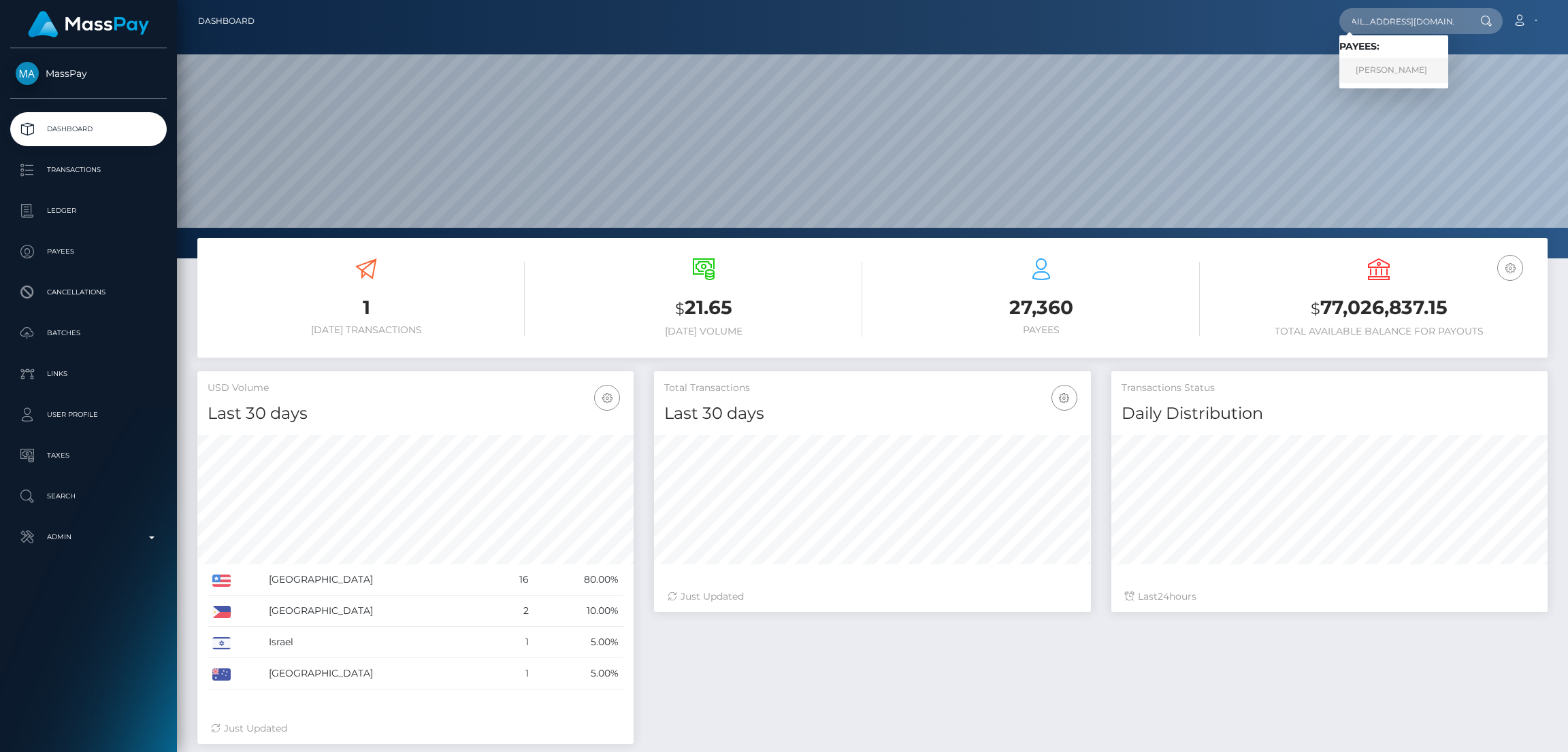
scroll to position [0, 0]
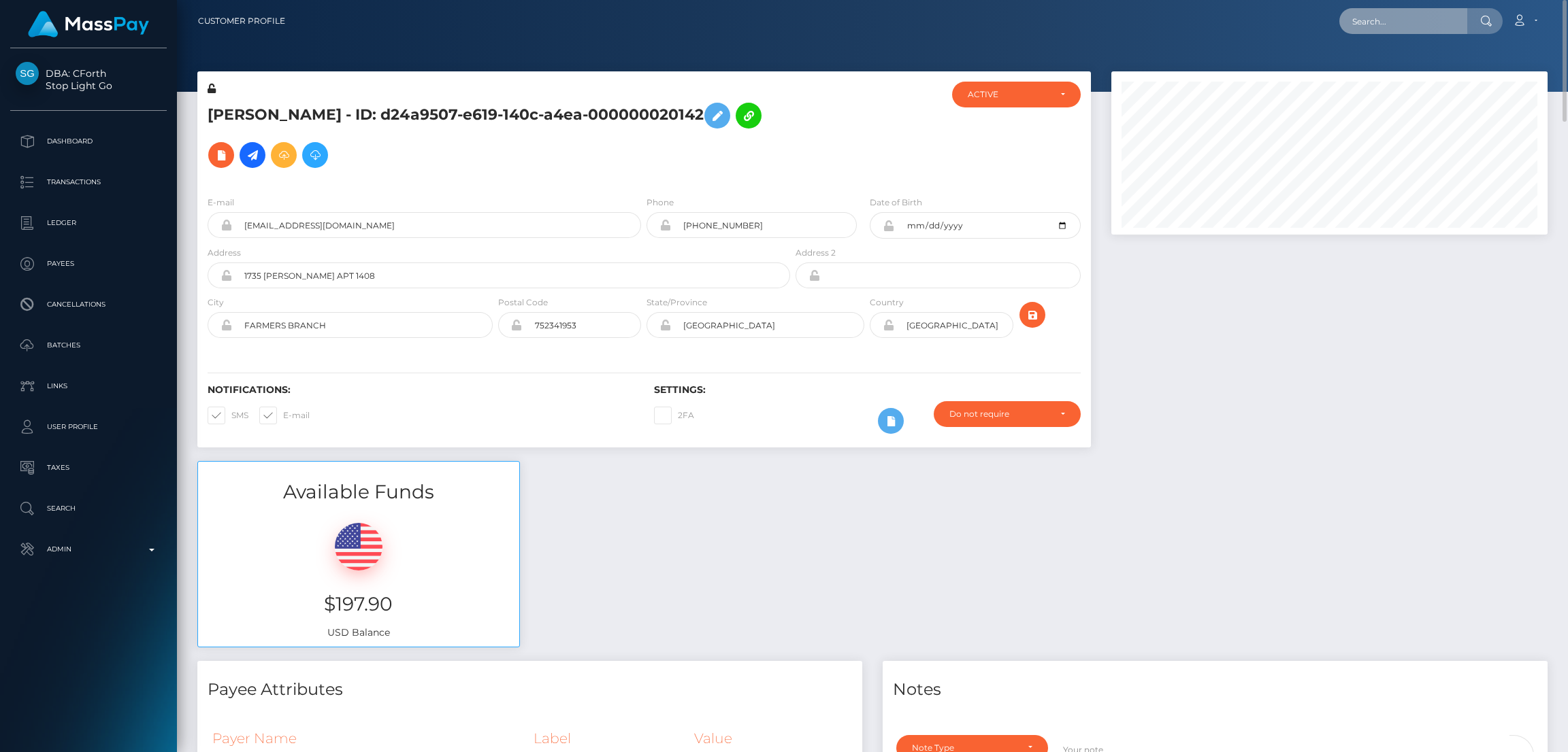
click at [1379, 19] on input "text" at bounding box center [1403, 21] width 128 height 25
paste input "princessava1932@gmail.com"
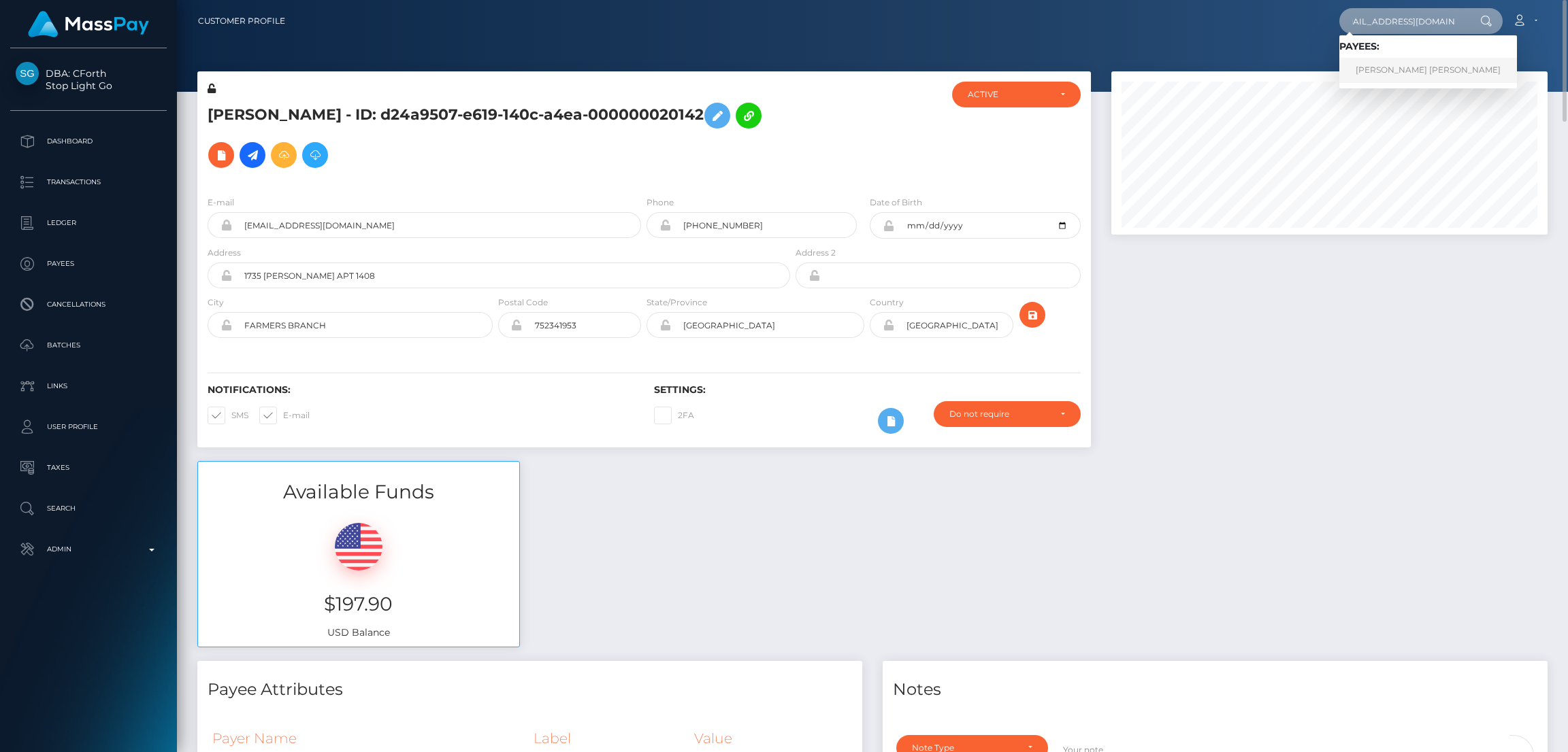
type input "princessava1932@gmail.com"
click at [1391, 69] on link "BROOKE KAITLYNN CONWAY" at bounding box center [1428, 70] width 178 height 25
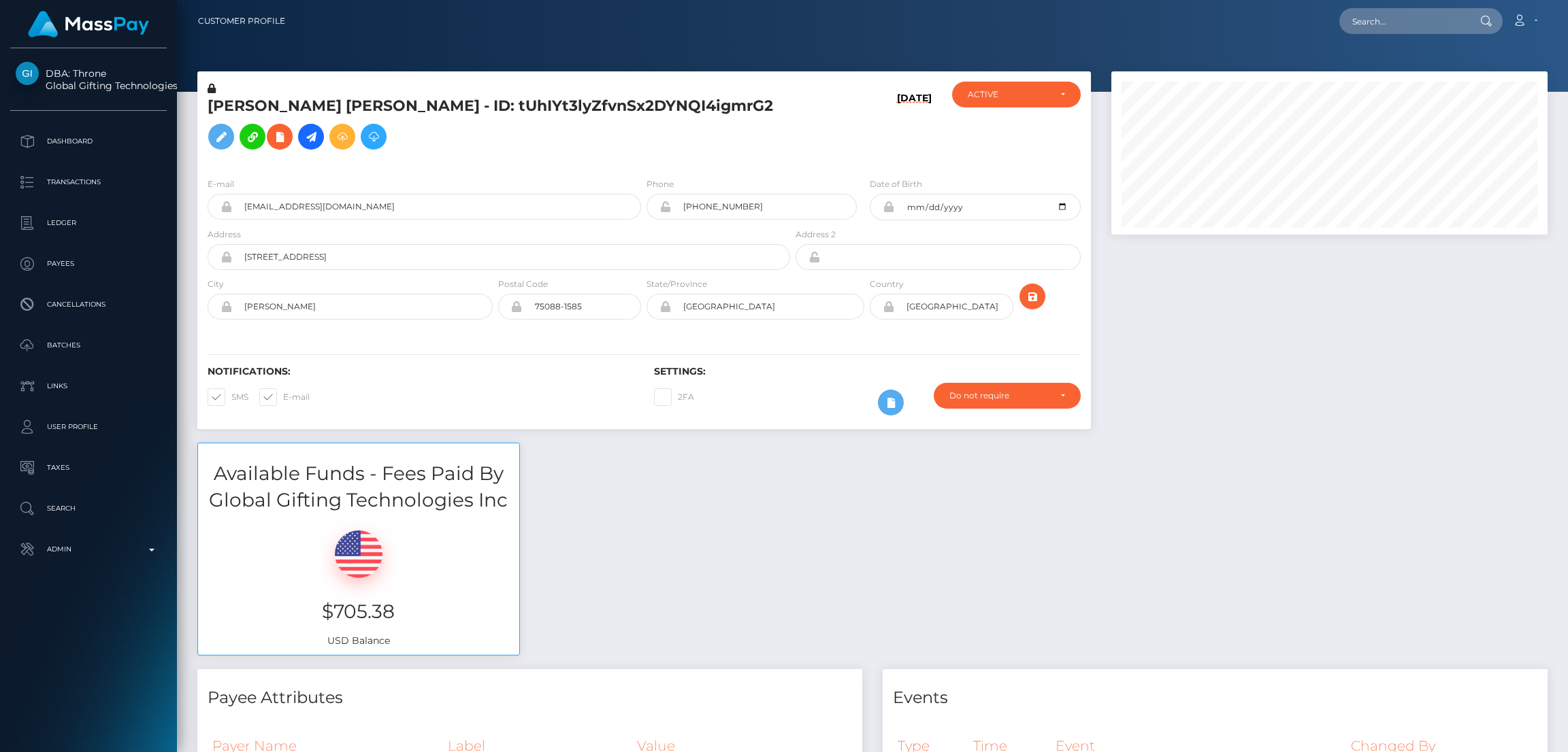
scroll to position [162, 436]
click at [229, 128] on icon at bounding box center [221, 136] width 17 height 17
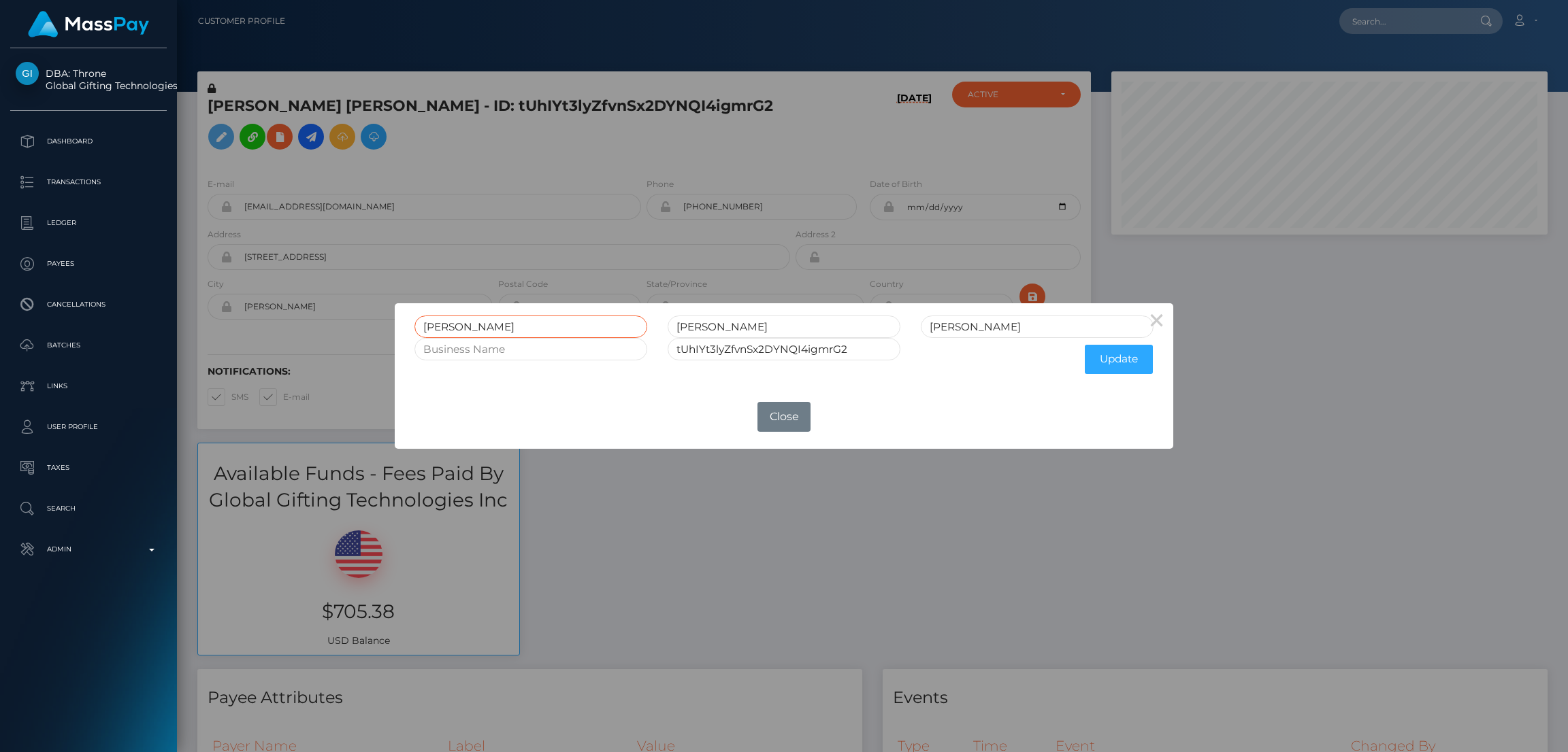
click at [441, 324] on input "BROOKE" at bounding box center [531, 327] width 233 height 22
click at [784, 413] on button "Close" at bounding box center [784, 417] width 53 height 30
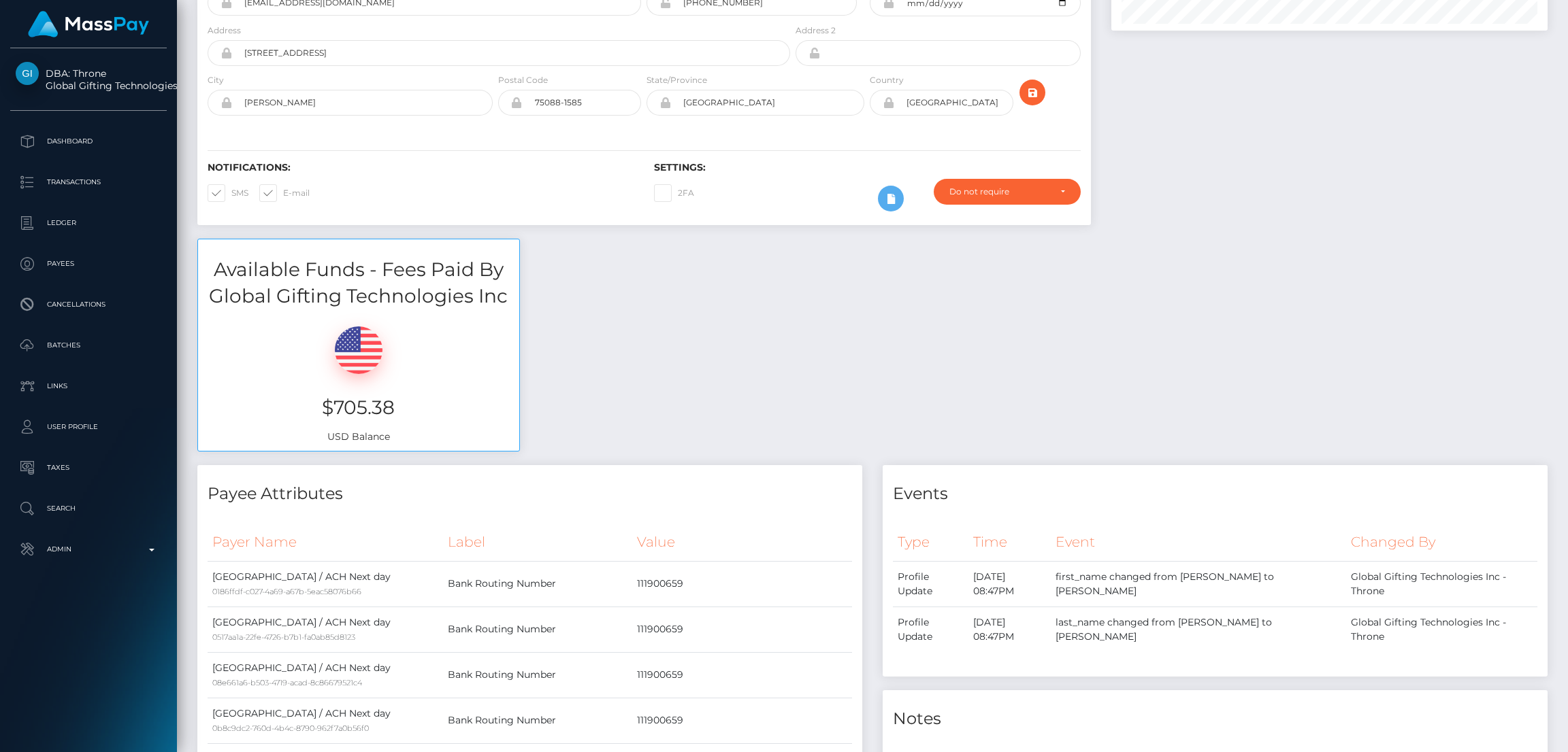
scroll to position [0, 0]
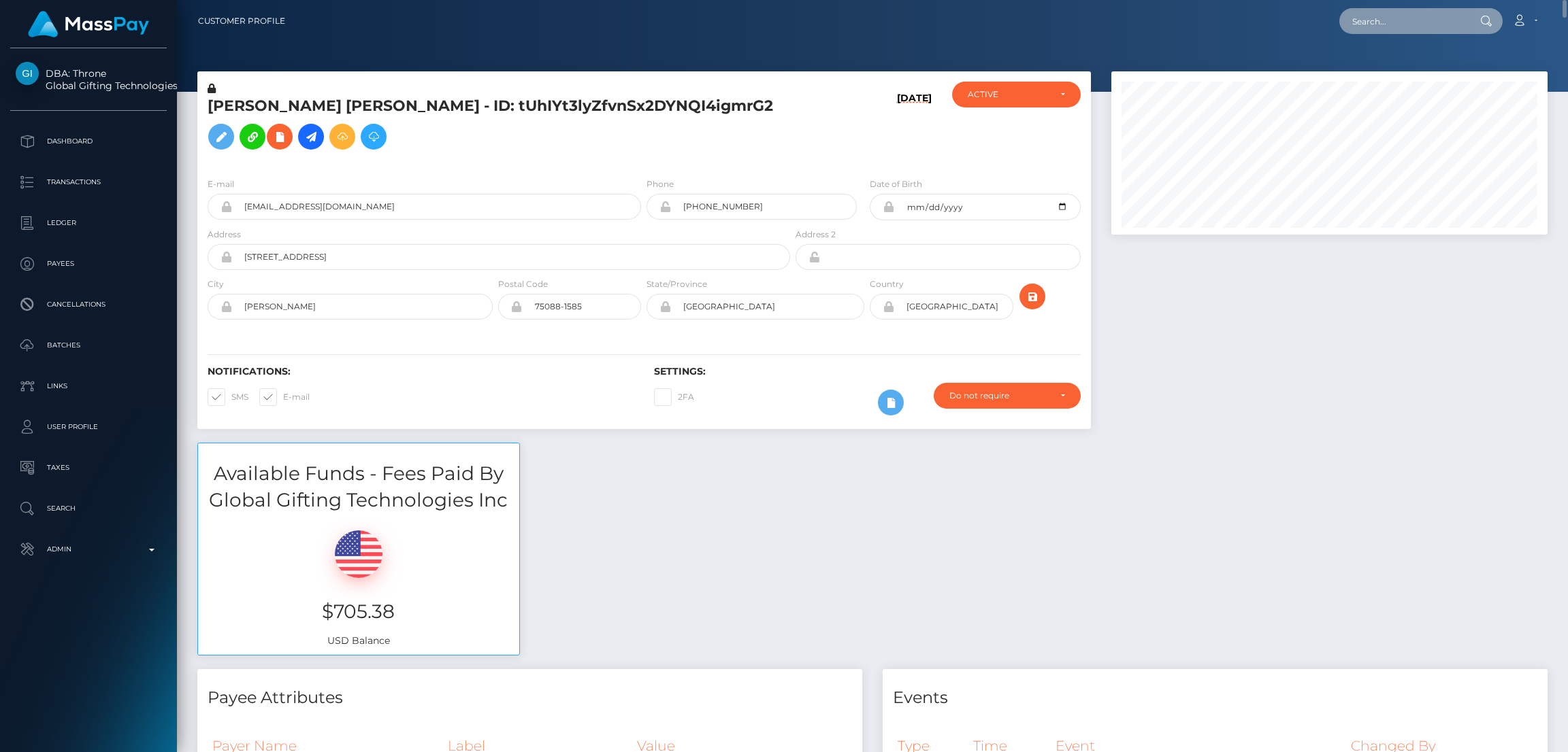
click at [1389, 32] on input "text" at bounding box center [1403, 21] width 128 height 25
paste input "thornywitchx@gmail.com"
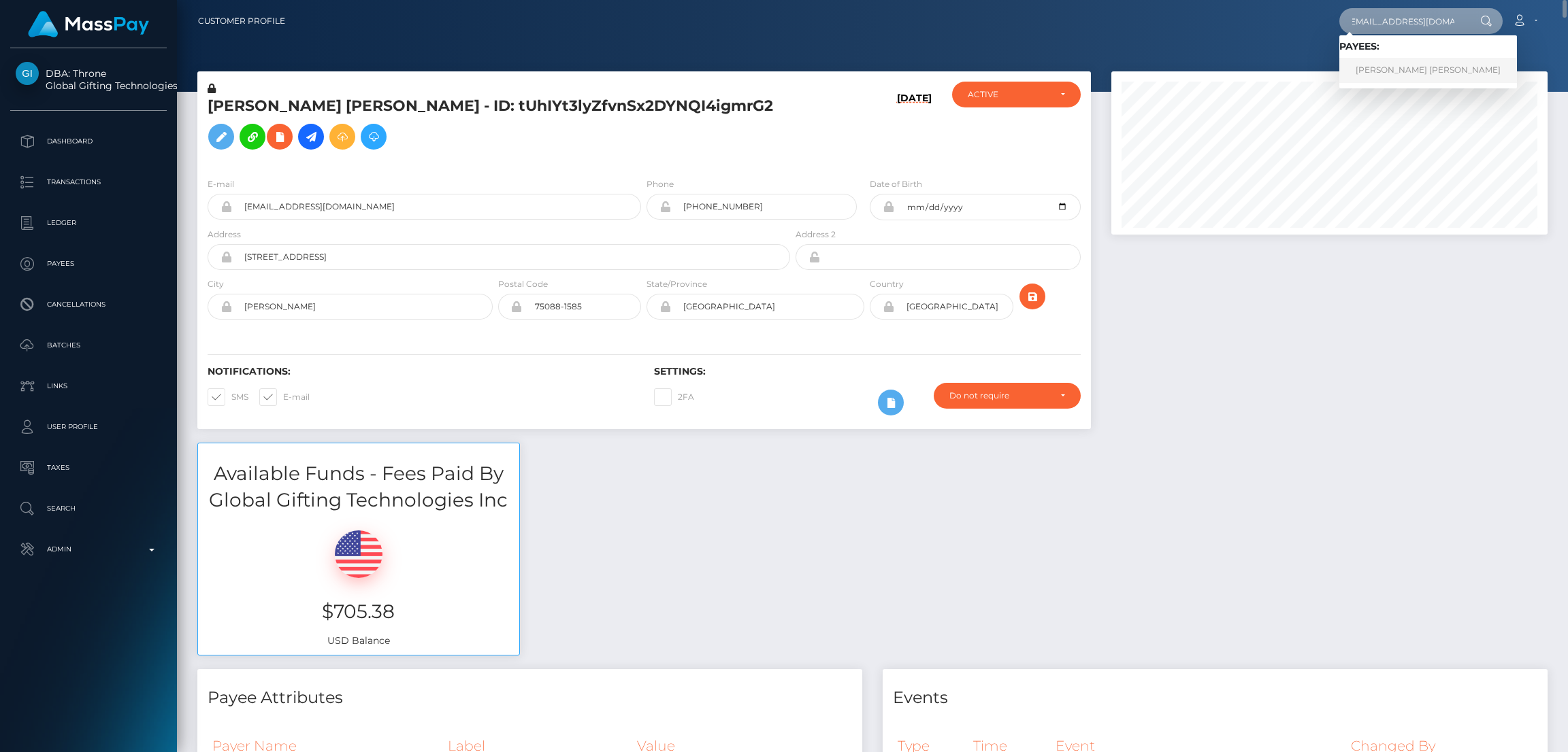
type input "thornywitchx@gmail.com"
click at [1385, 66] on link "CHRISTINA MARY SNYDER" at bounding box center [1428, 70] width 178 height 25
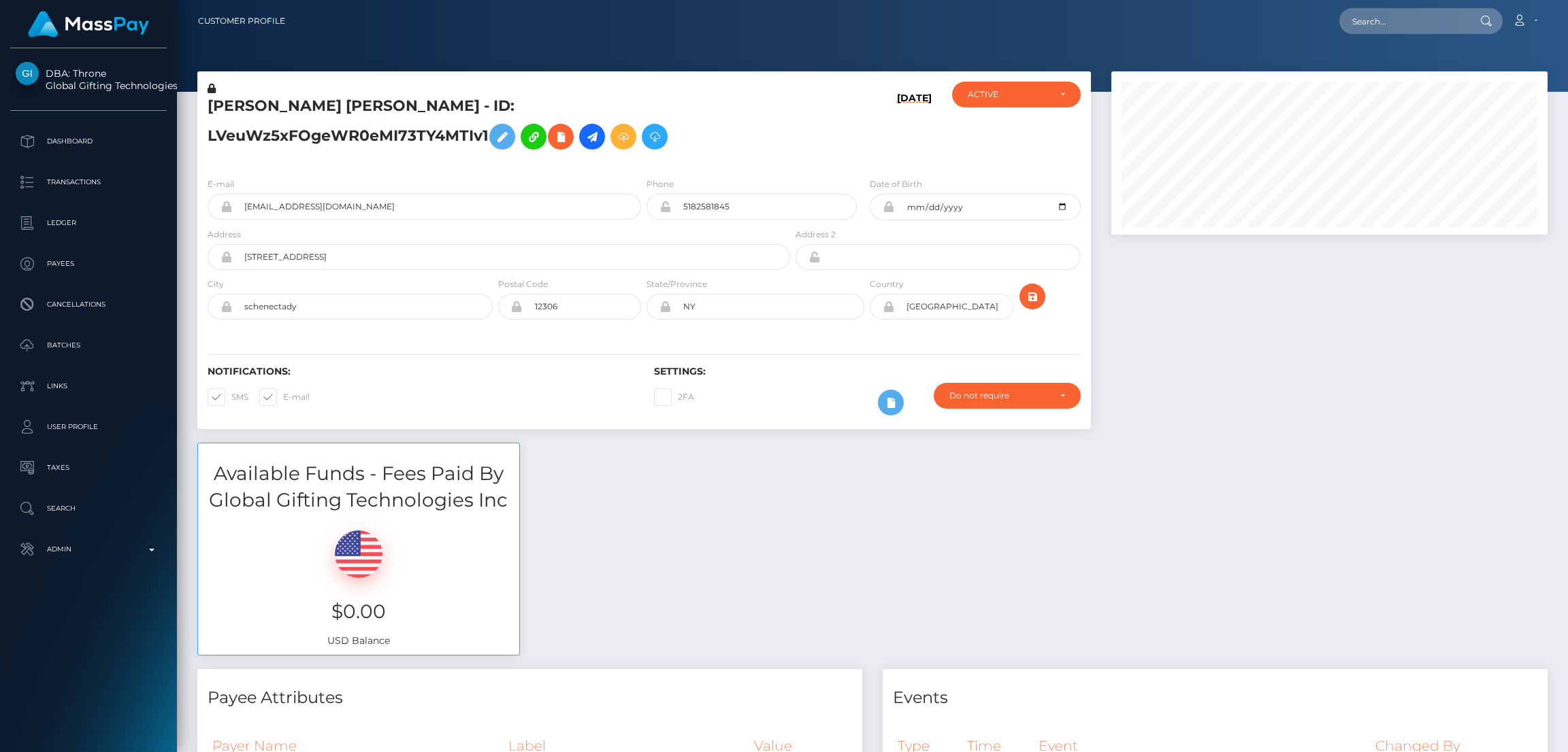
scroll to position [162, 436]
click at [511, 128] on icon at bounding box center [502, 136] width 17 height 17
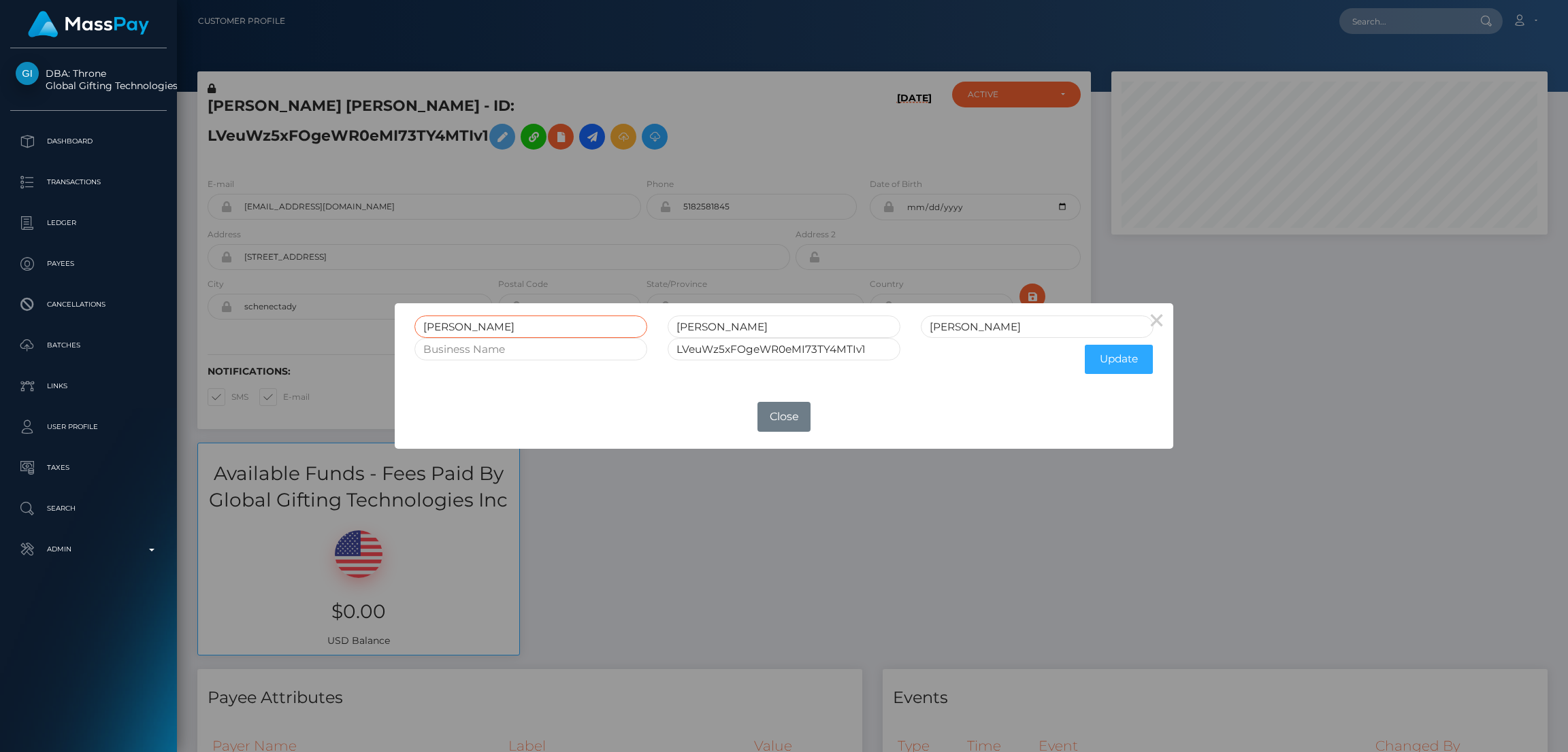
click at [464, 327] on input "CHRISTINA" at bounding box center [531, 327] width 233 height 22
click at [790, 422] on button "Close" at bounding box center [784, 417] width 53 height 30
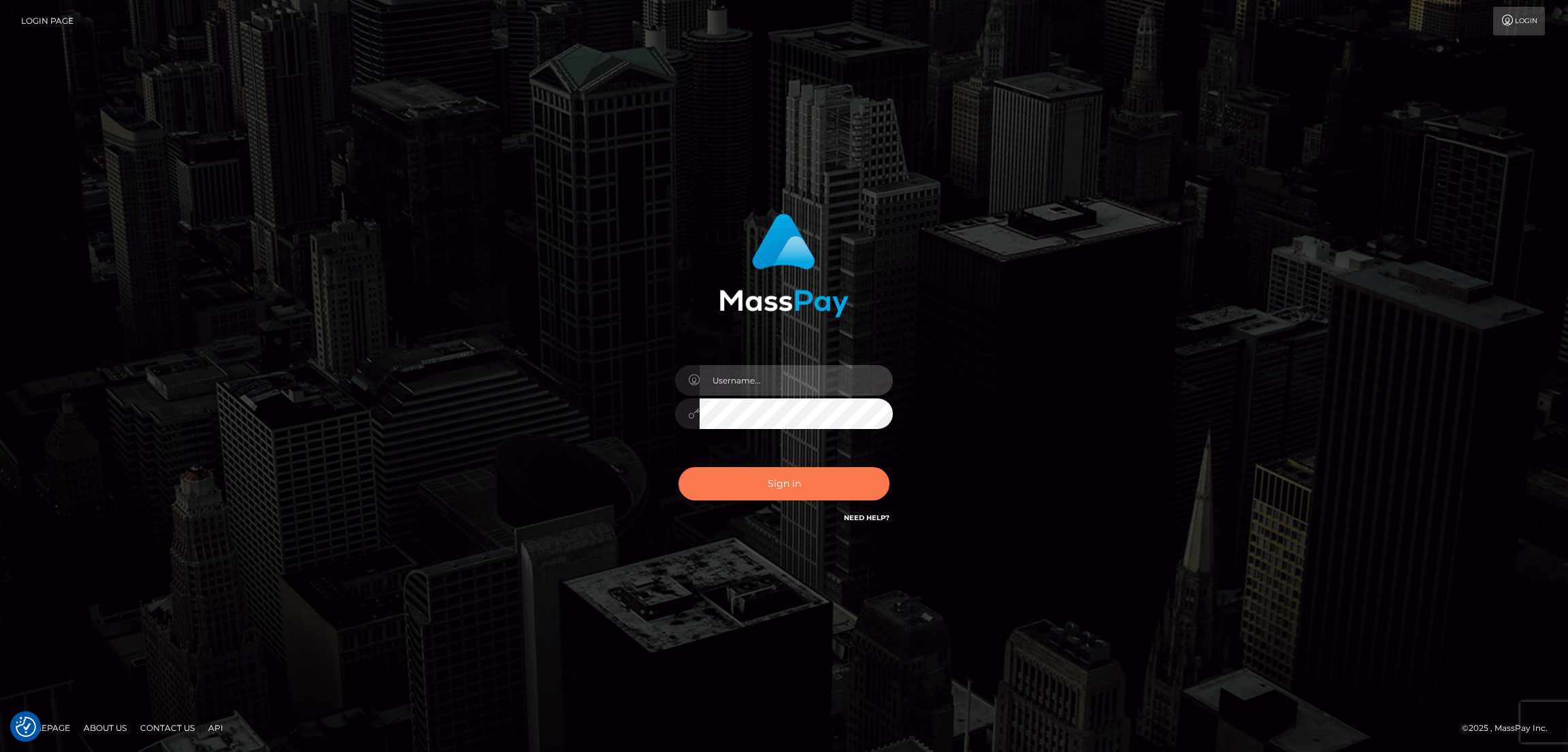
type input "[DOMAIN_NAME]"
click at [830, 483] on button "Sign in" at bounding box center [784, 484] width 211 height 33
type input "[DOMAIN_NAME]"
click at [799, 484] on button "Sign in" at bounding box center [784, 484] width 211 height 33
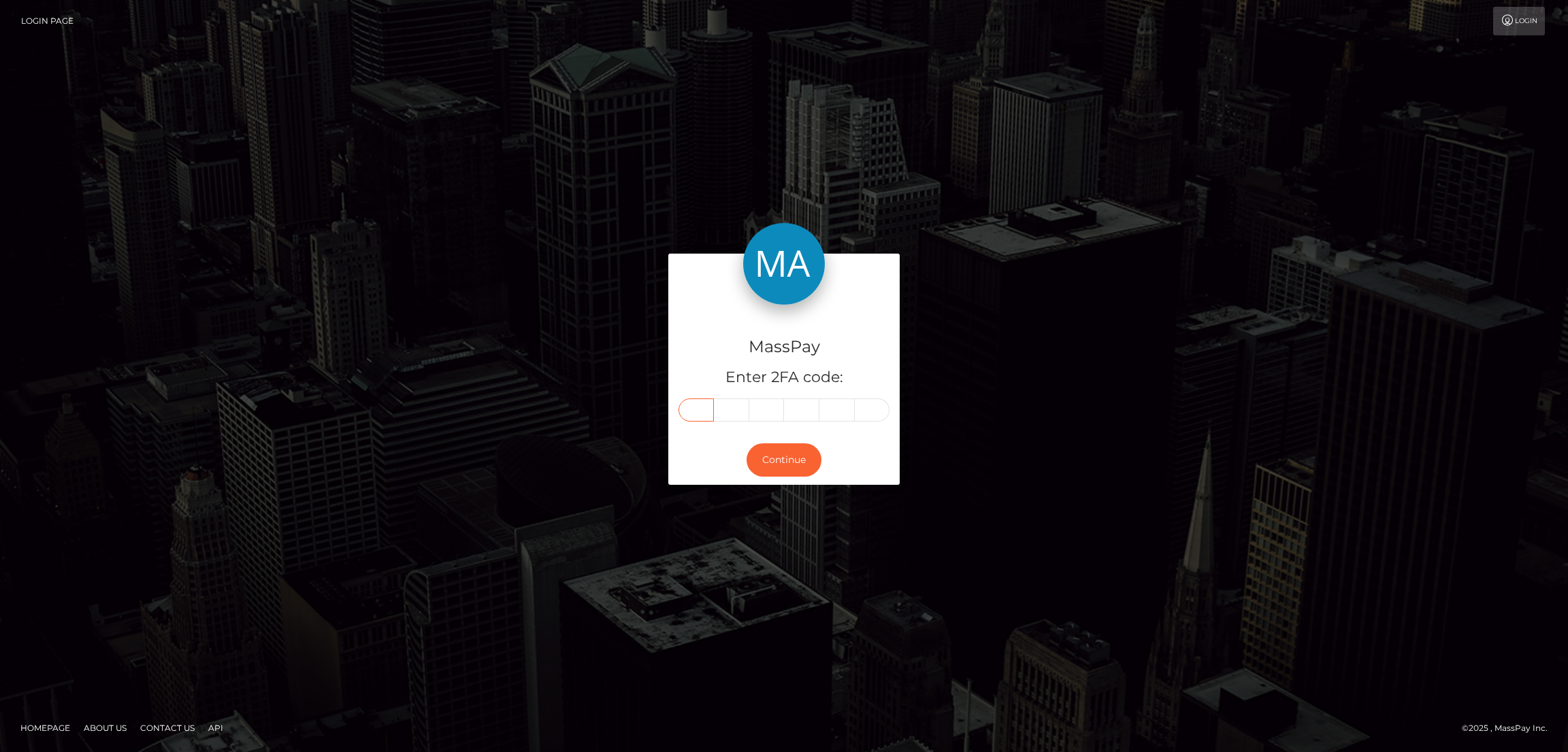
click at [705, 404] on input "text" at bounding box center [695, 411] width 35 height 23
paste input "0"
type input "0"
type input "5"
type input "9"
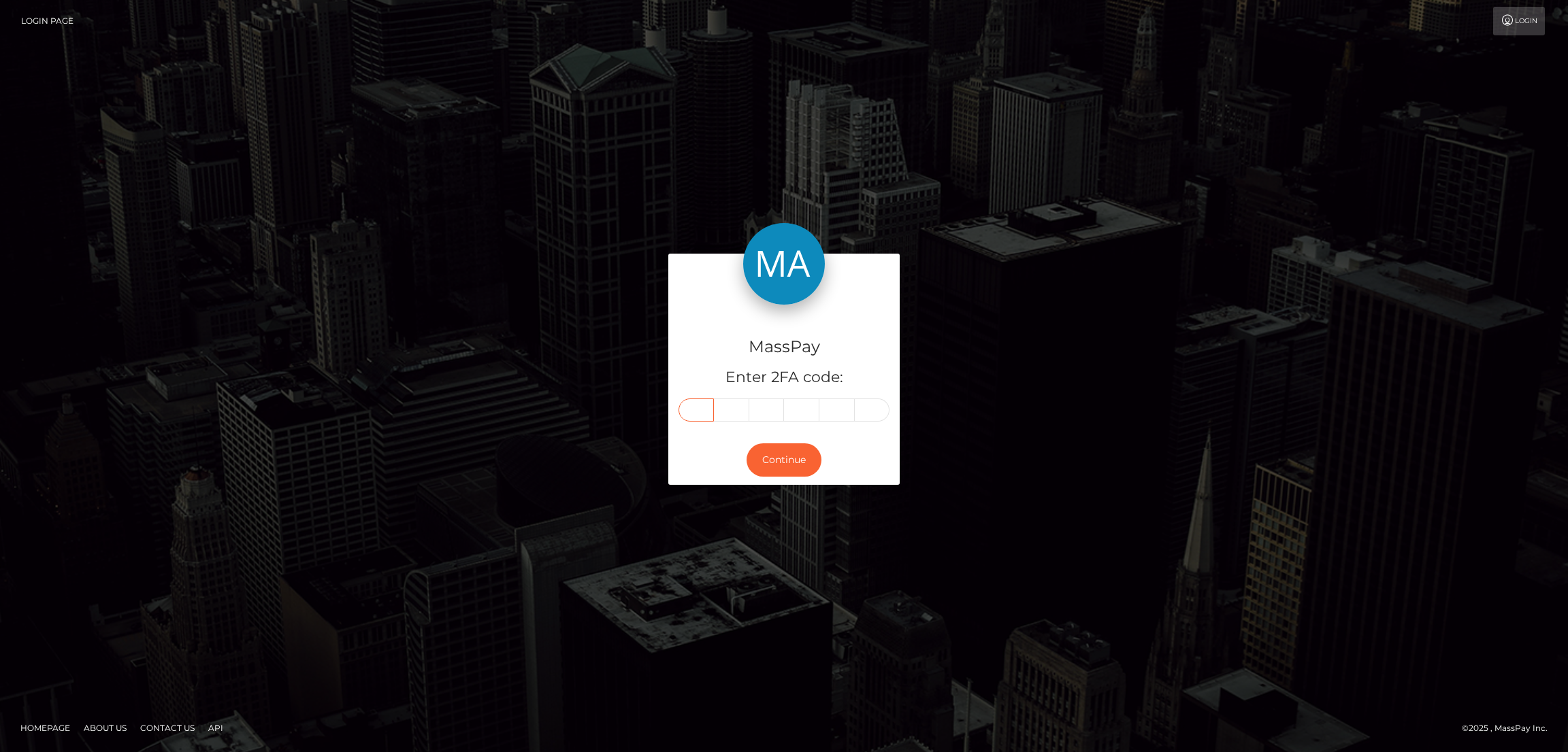
type input "0"
type input "7"
type input "5"
click at [794, 459] on button "Continue" at bounding box center [784, 461] width 75 height 33
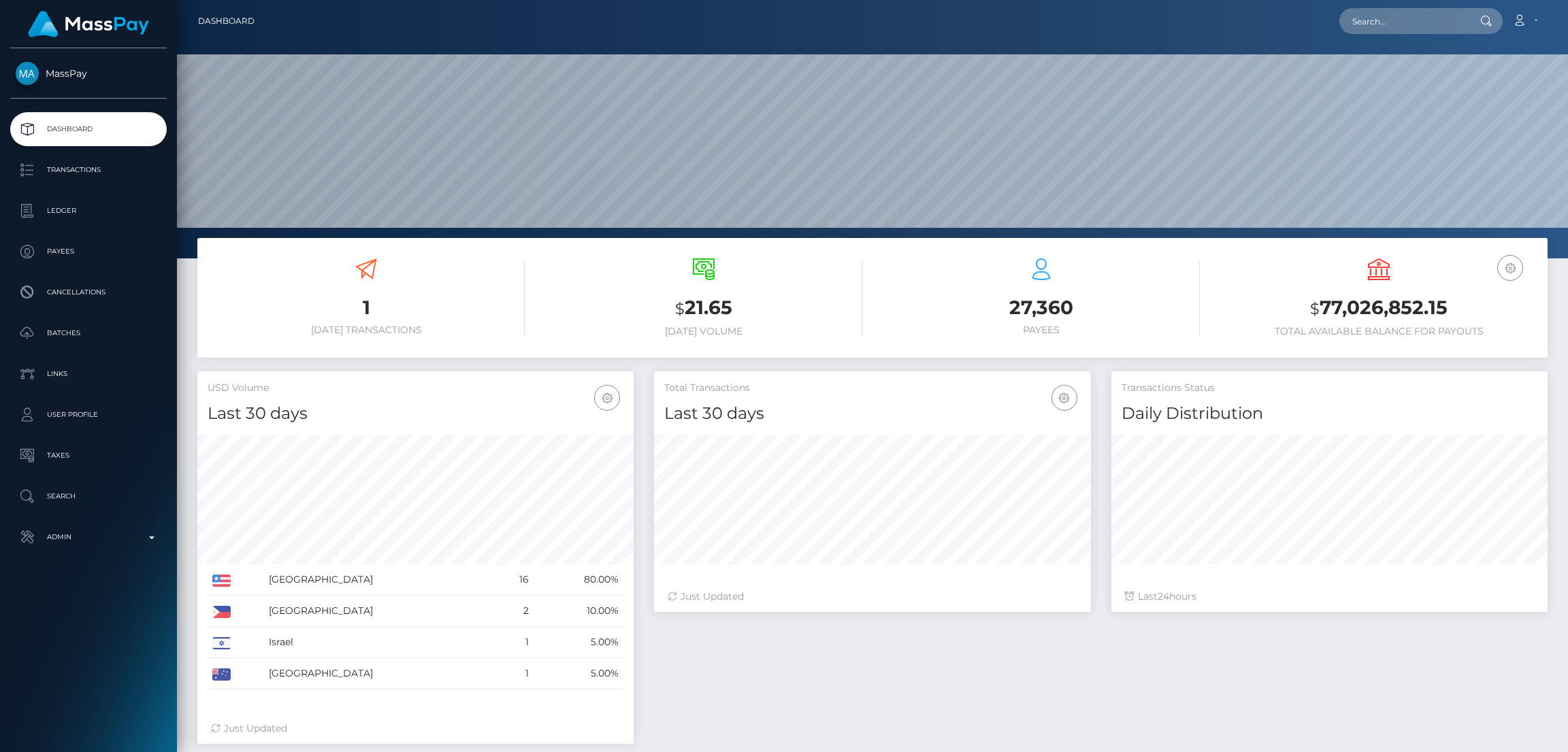
scroll to position [242, 436]
click at [1394, 18] on input "text" at bounding box center [1403, 21] width 128 height 25
paste input "[EMAIL_ADDRESS][DOMAIN_NAME]"
type input "[EMAIL_ADDRESS][DOMAIN_NAME]"
click at [1383, 70] on link "AJ JENSEN" at bounding box center [1393, 70] width 109 height 25
